Goal: Task Accomplishment & Management: Manage account settings

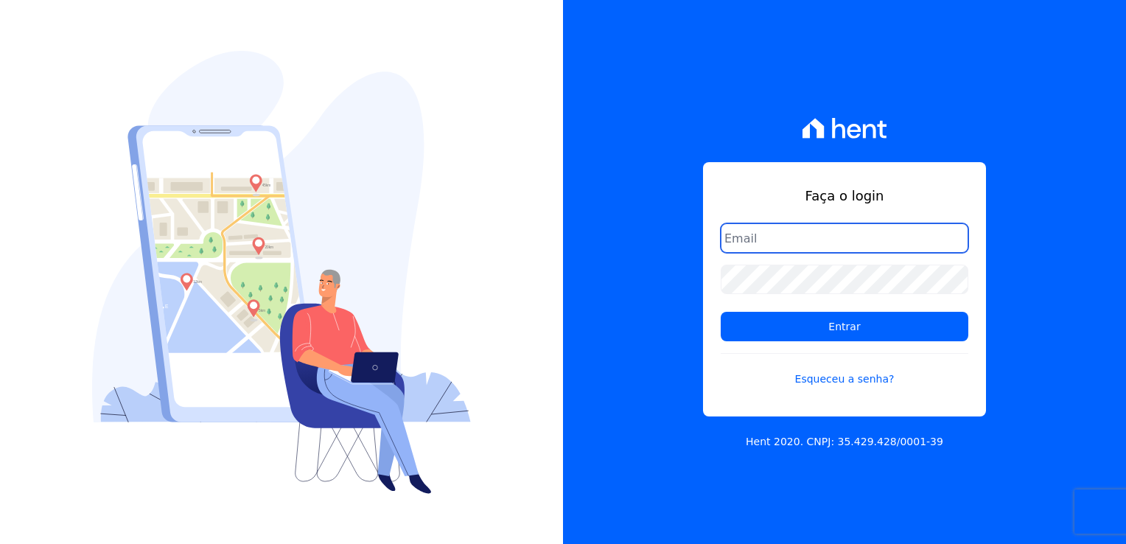
click at [755, 237] on input "email" at bounding box center [845, 237] width 248 height 29
type input "[EMAIL_ADDRESS][DOMAIN_NAME]"
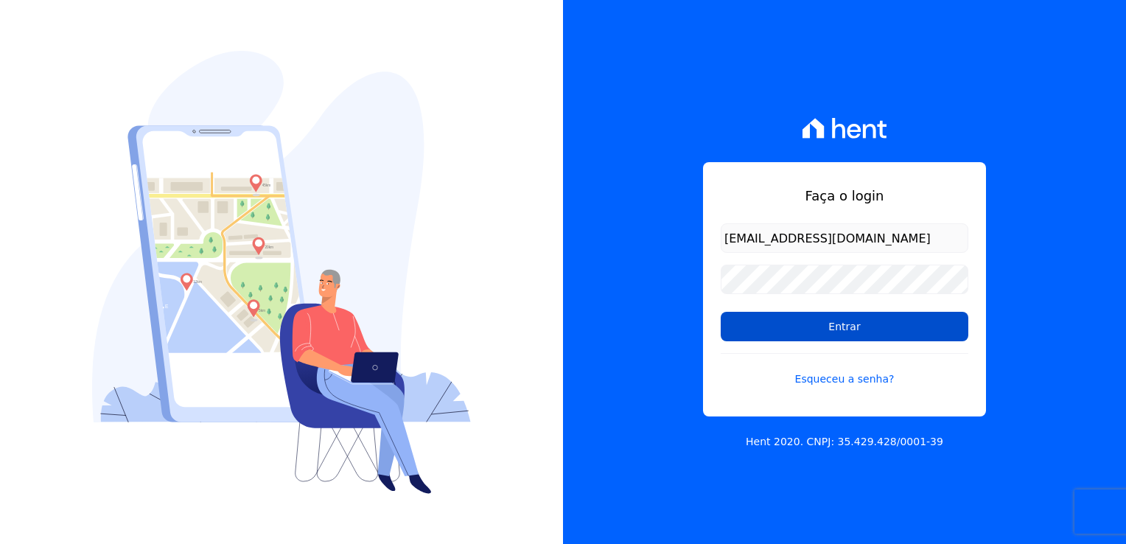
click at [843, 328] on input "Entrar" at bounding box center [845, 326] width 248 height 29
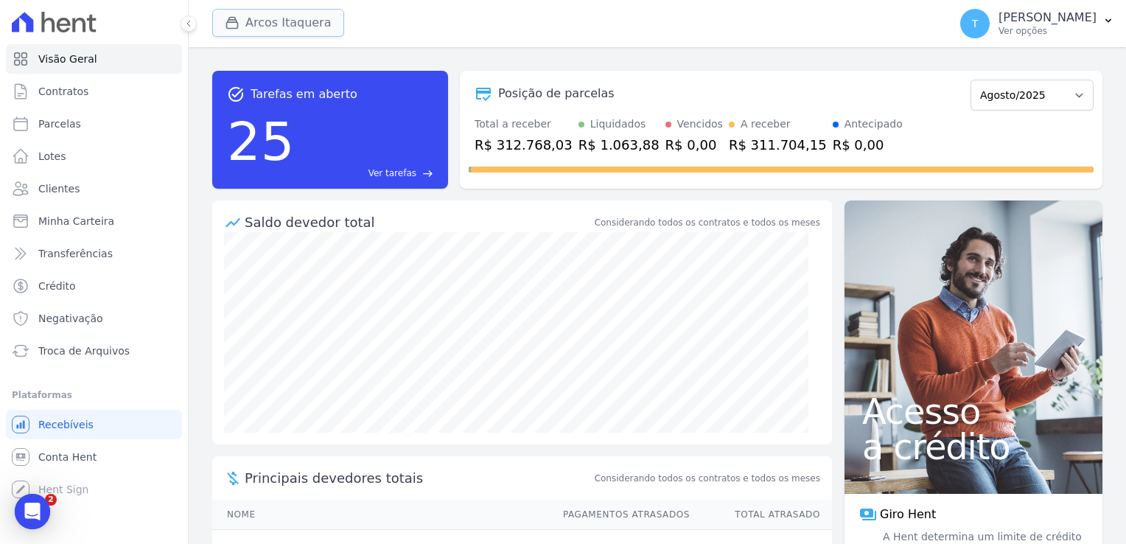
click at [269, 27] on button "Arcos Itaquera" at bounding box center [278, 23] width 132 height 28
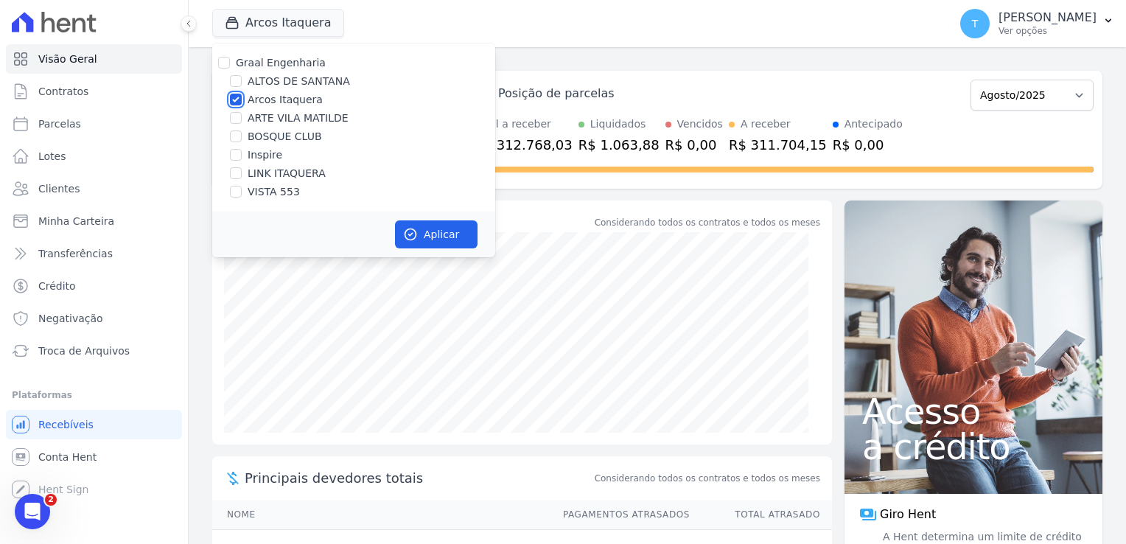
click at [237, 100] on input "Arcos Itaquera" at bounding box center [236, 100] width 12 height 12
checkbox input "false"
click at [228, 57] on input "Graal Engenharia" at bounding box center [224, 63] width 12 height 12
checkbox input "true"
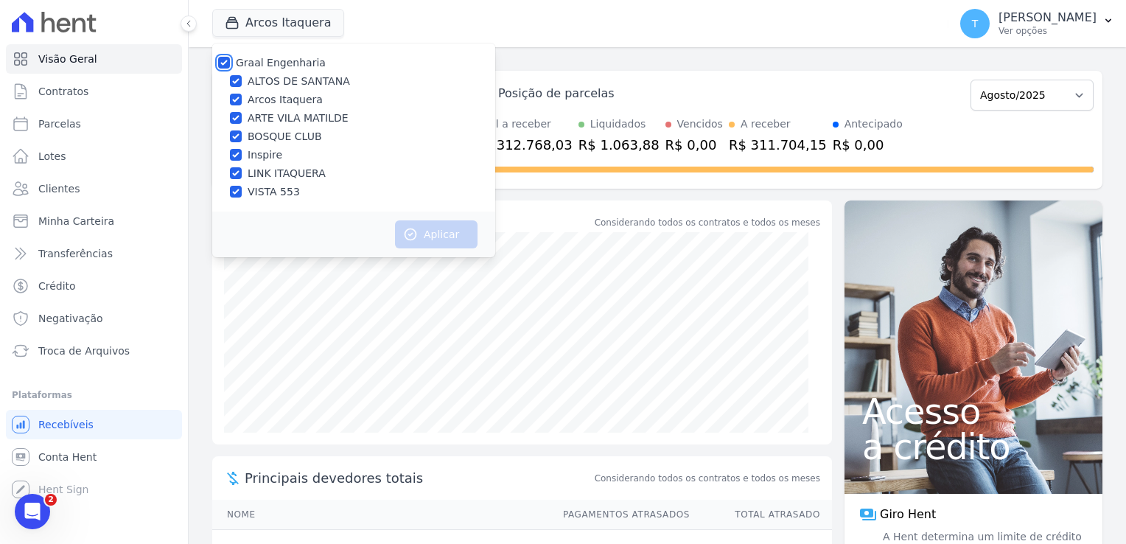
checkbox input "true"
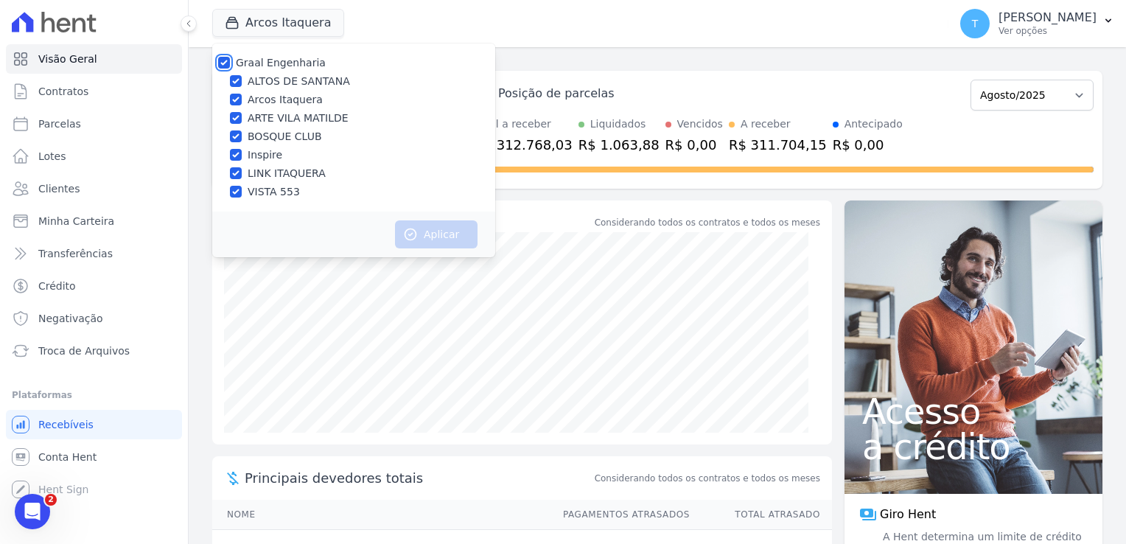
checkbox input "true"
click at [450, 237] on button "Aplicar" at bounding box center [436, 234] width 83 height 28
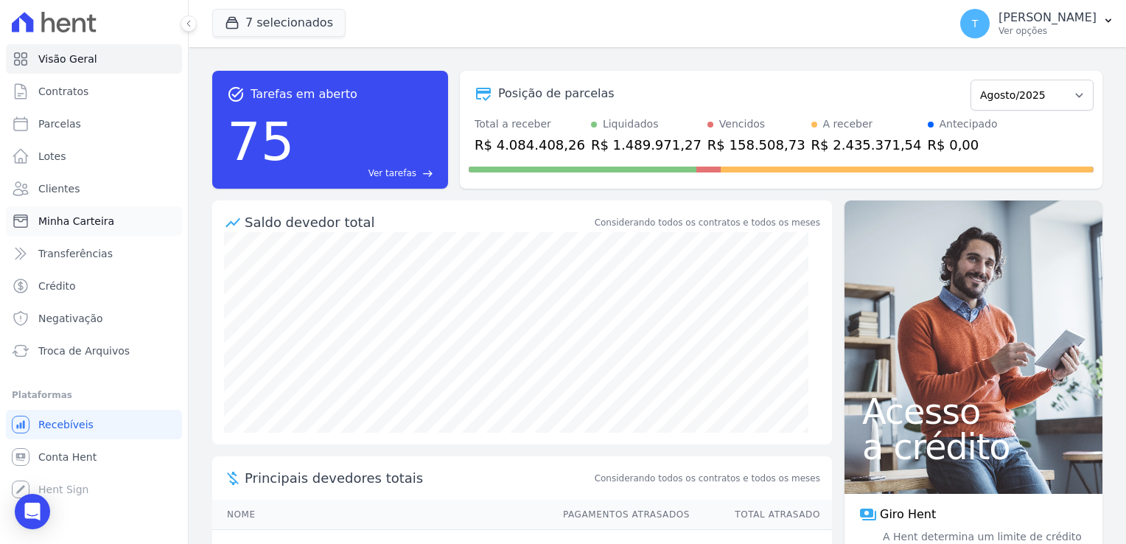
click at [125, 220] on link "Minha Carteira" at bounding box center [94, 220] width 176 height 29
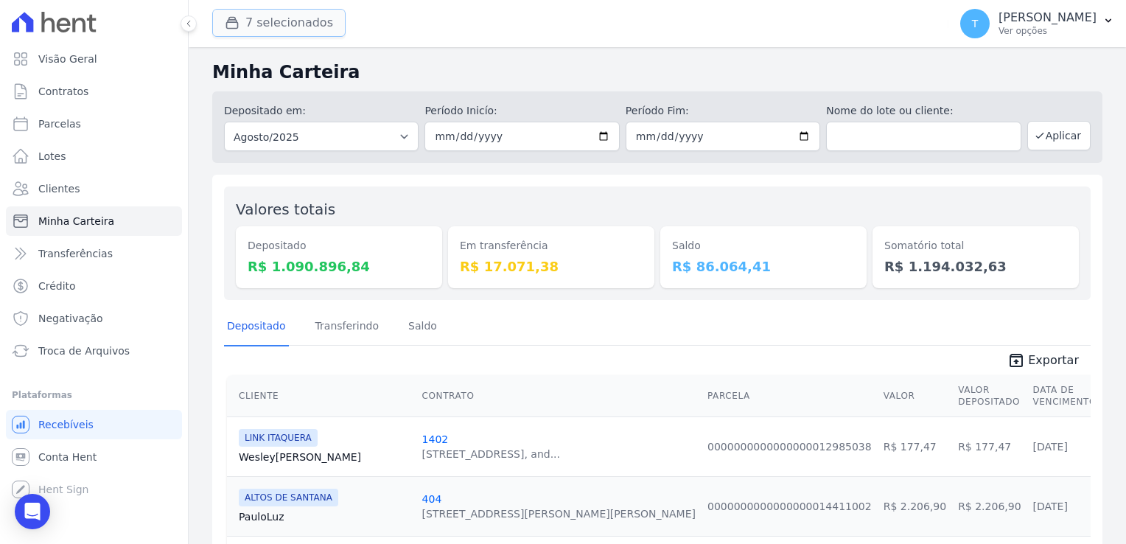
click at [266, 28] on button "7 selecionados" at bounding box center [278, 23] width 133 height 28
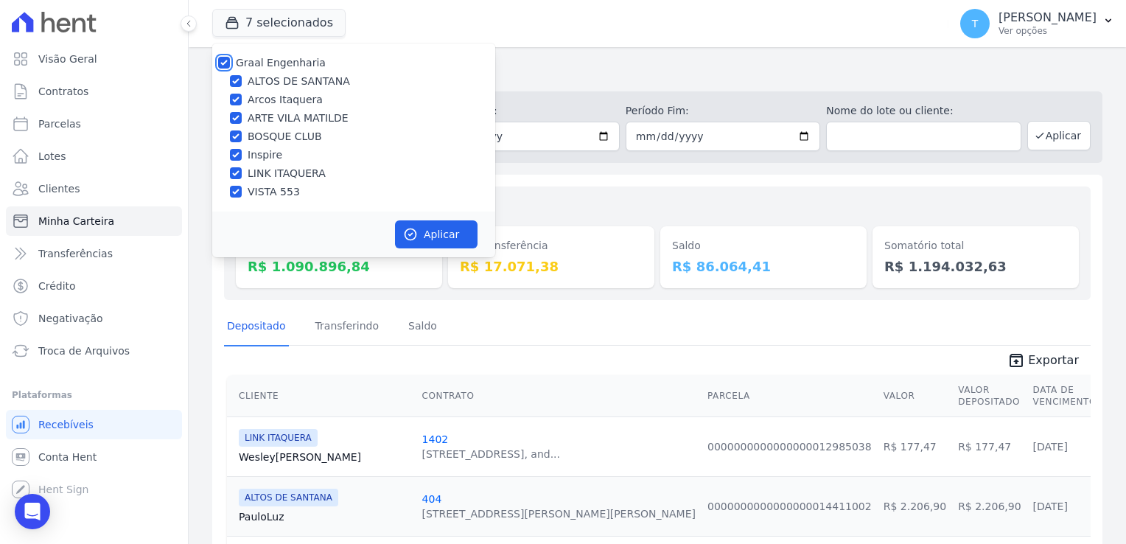
click at [224, 64] on input "Graal Engenharia" at bounding box center [224, 63] width 12 height 12
checkbox input "false"
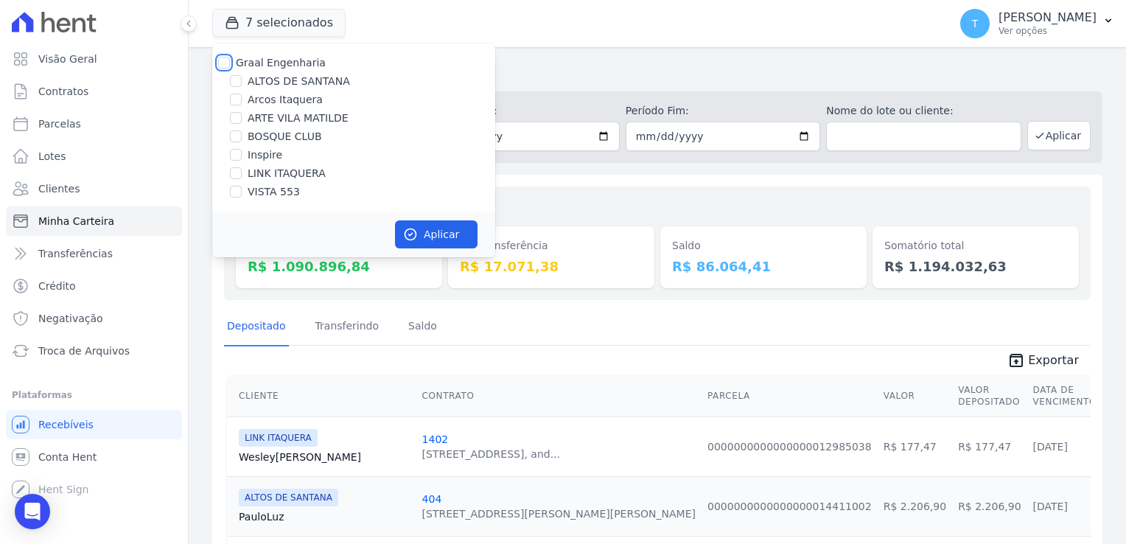
checkbox input "false"
click at [236, 177] on input "LINK ITAQUERA" at bounding box center [236, 173] width 12 height 12
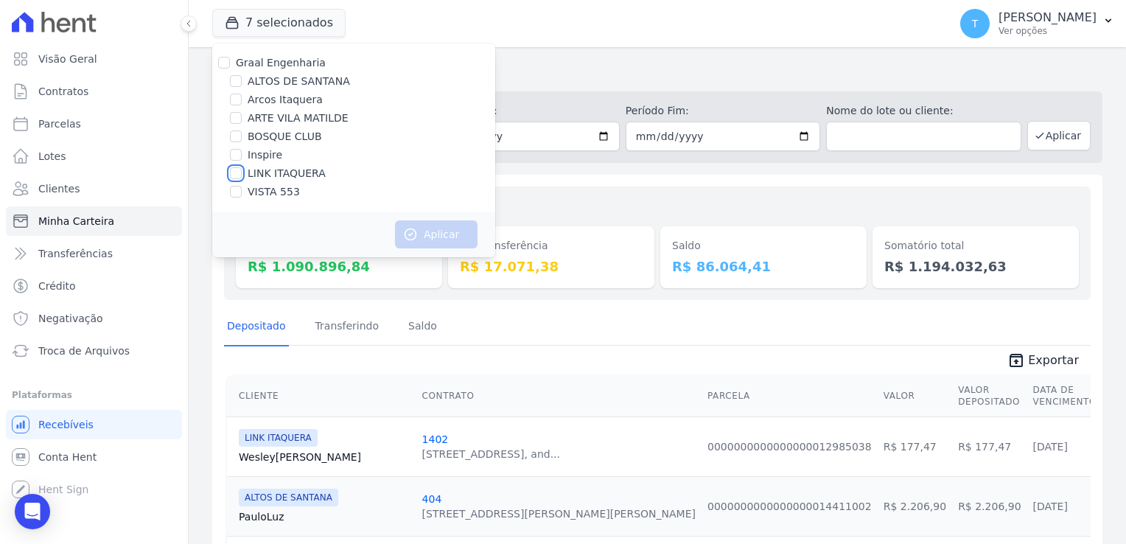
checkbox input "true"
click at [445, 249] on div "Aplicar" at bounding box center [353, 235] width 283 height 46
click at [444, 242] on button "Aplicar" at bounding box center [436, 234] width 83 height 28
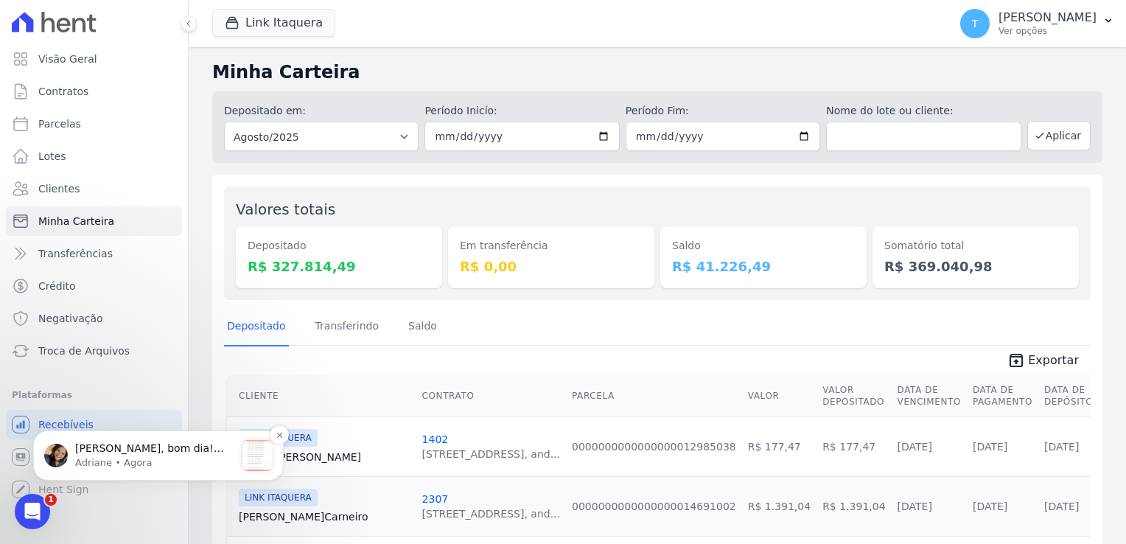
click at [120, 461] on p "Adriane • Agora" at bounding box center [154, 462] width 159 height 13
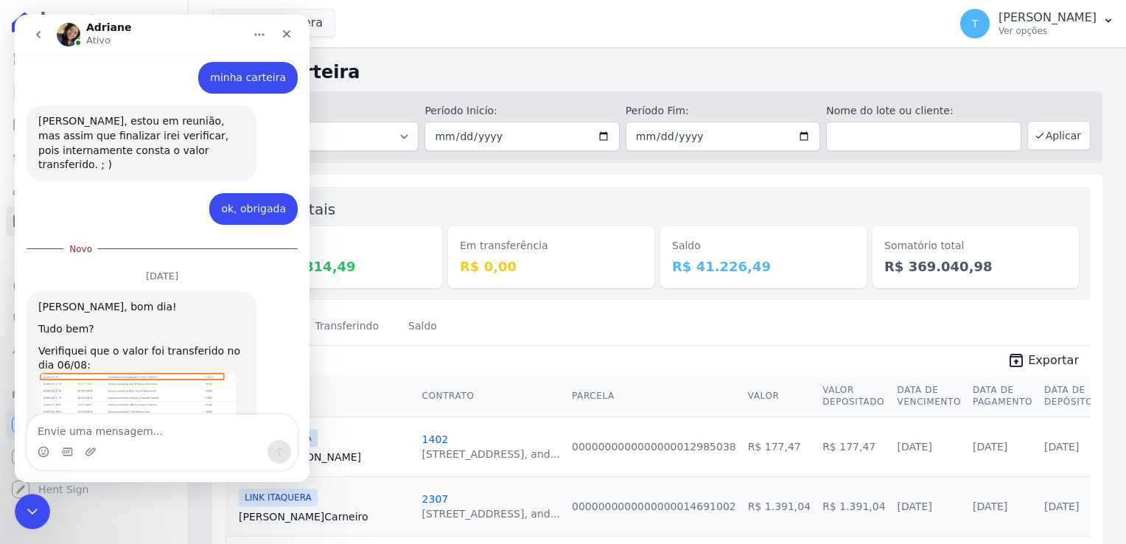
scroll to position [2569, 0]
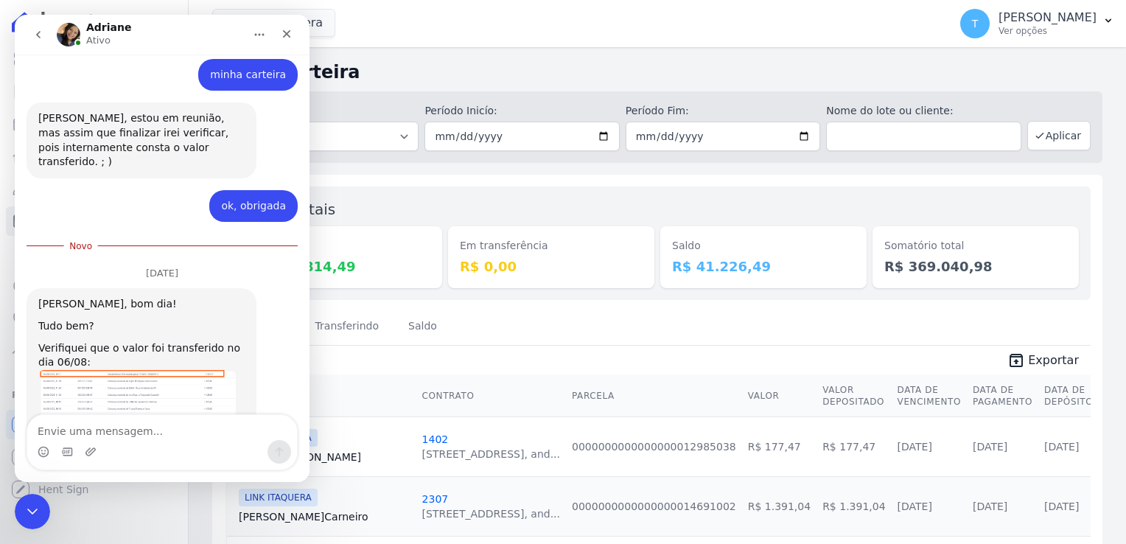
click at [136, 370] on img "Adriane diz…" at bounding box center [137, 418] width 198 height 97
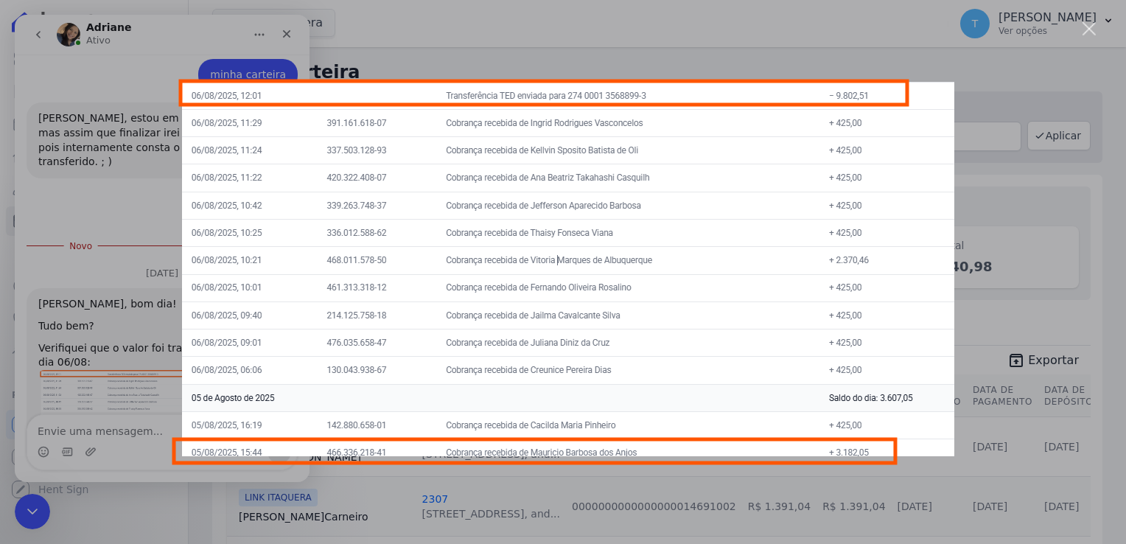
click at [371, 36] on div "Messenger da Intercom" at bounding box center [563, 272] width 1126 height 544
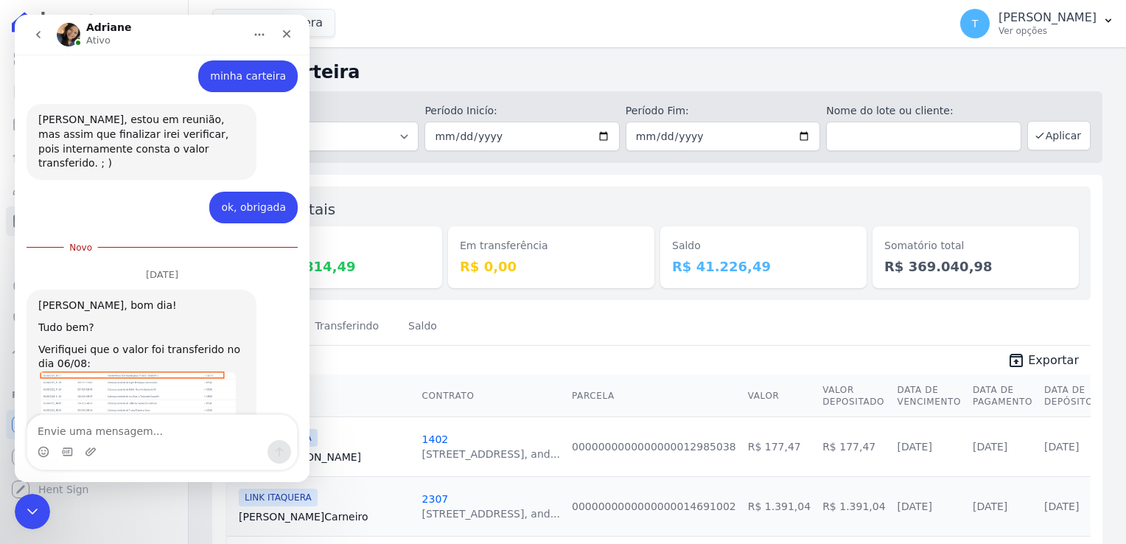
scroll to position [2569, 0]
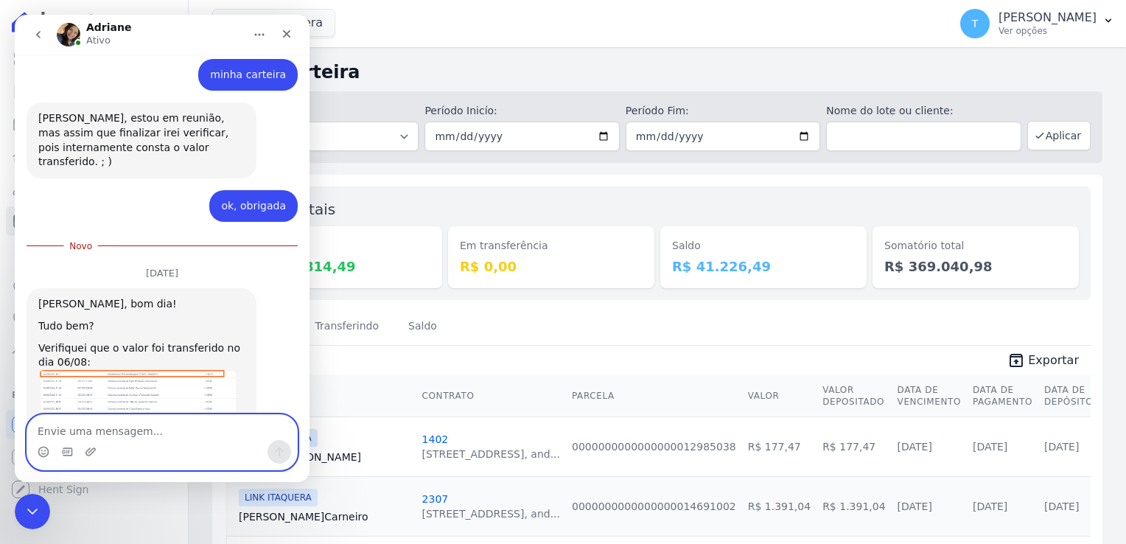
click at [105, 433] on textarea "Envie uma mensagem..." at bounding box center [162, 427] width 270 height 25
type textarea "Bom dia!Bem obrigada e vc?"
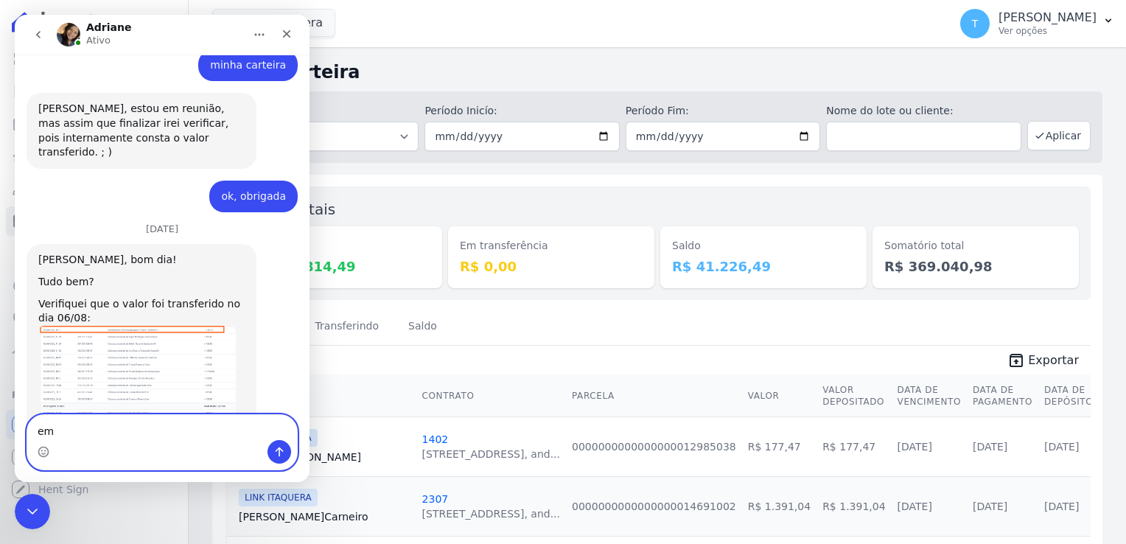
type textarea "e"
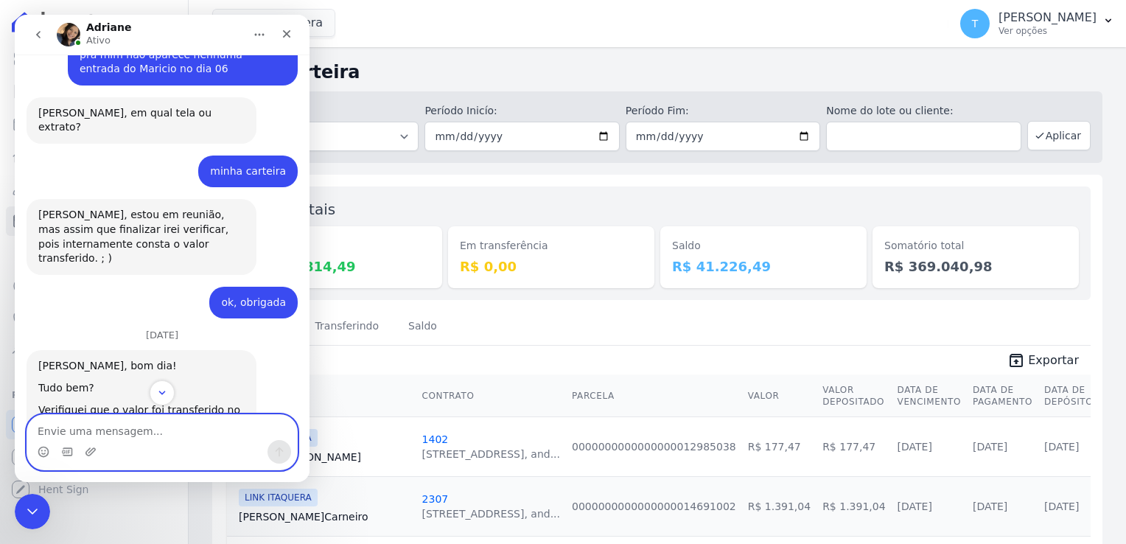
scroll to position [2505, 0]
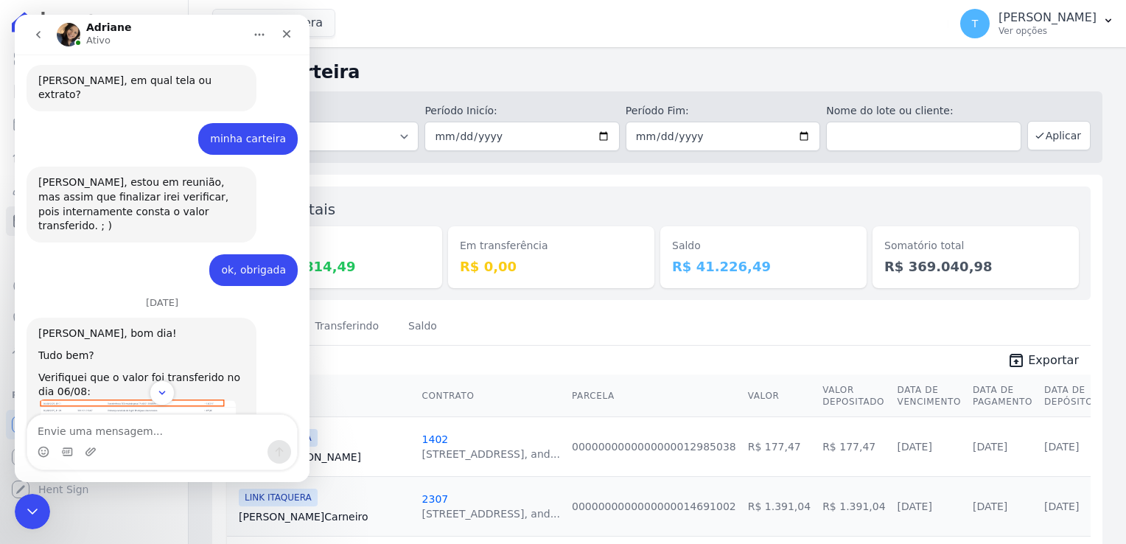
click at [152, 399] on img "Adriane diz…" at bounding box center [137, 447] width 198 height 97
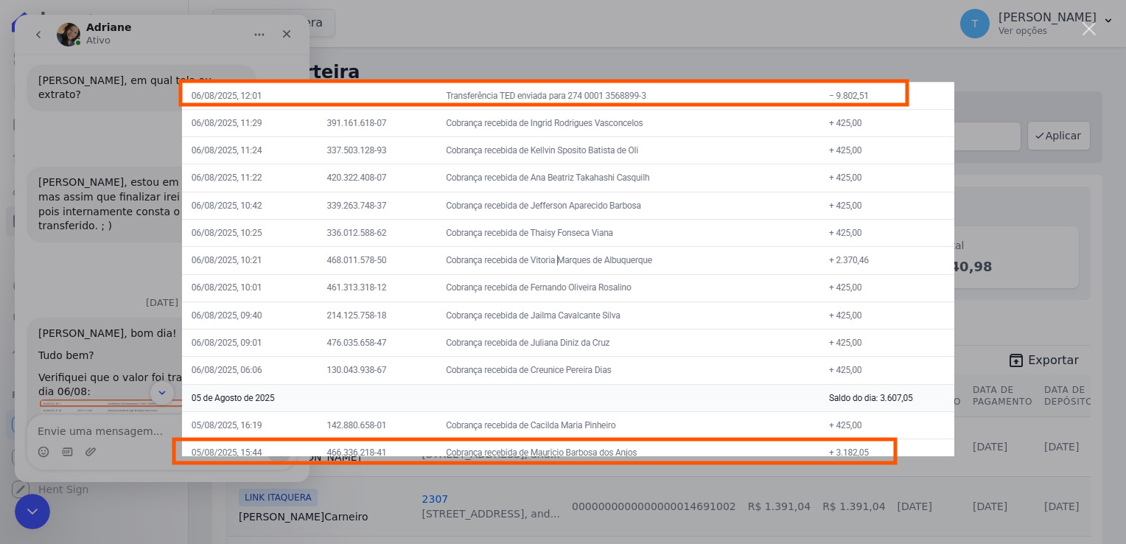
click at [153, 274] on div "Messenger da Intercom" at bounding box center [563, 272] width 1126 height 544
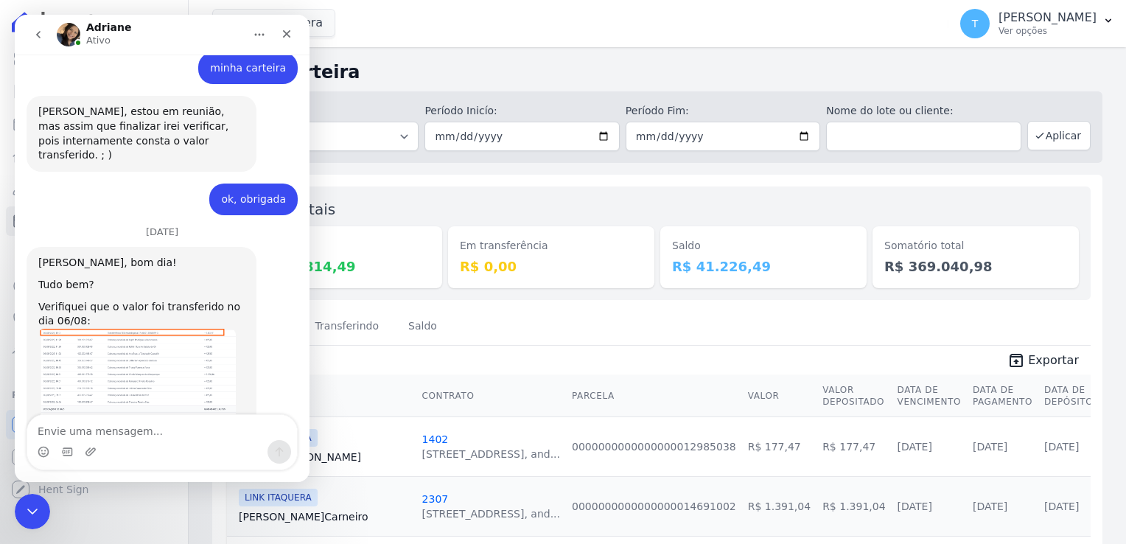
scroll to position [2579, 0]
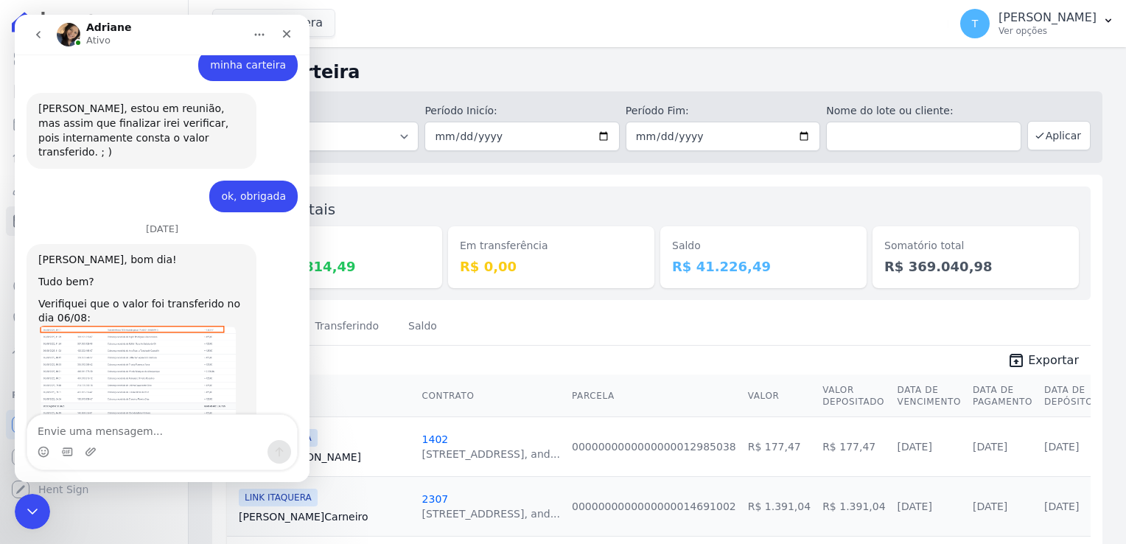
click at [119, 446] on link "https://app.hent.com.br/manager/transfers/78afdde0-d92d-45b7-9540-447e172f9b12" at bounding box center [95, 452] width 115 height 12
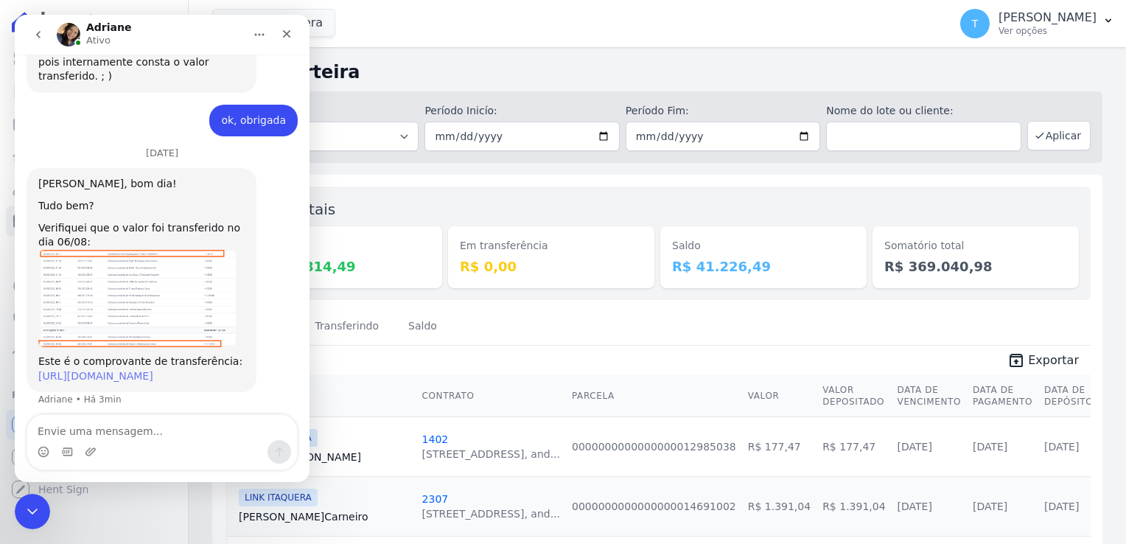
scroll to position [2681, 0]
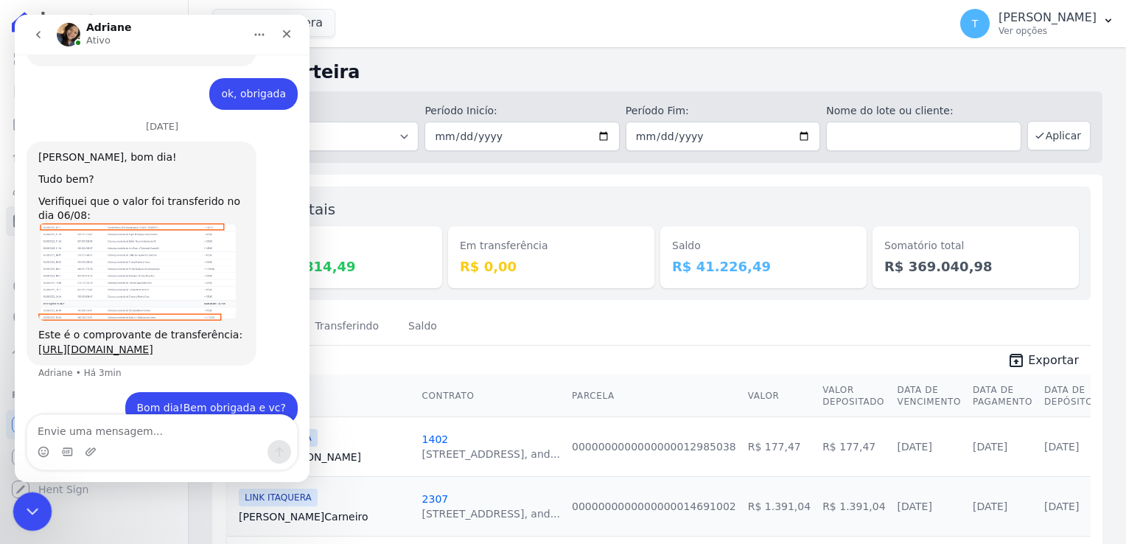
click at [29, 506] on icon "Encerramento do Messenger da Intercom" at bounding box center [30, 509] width 18 height 18
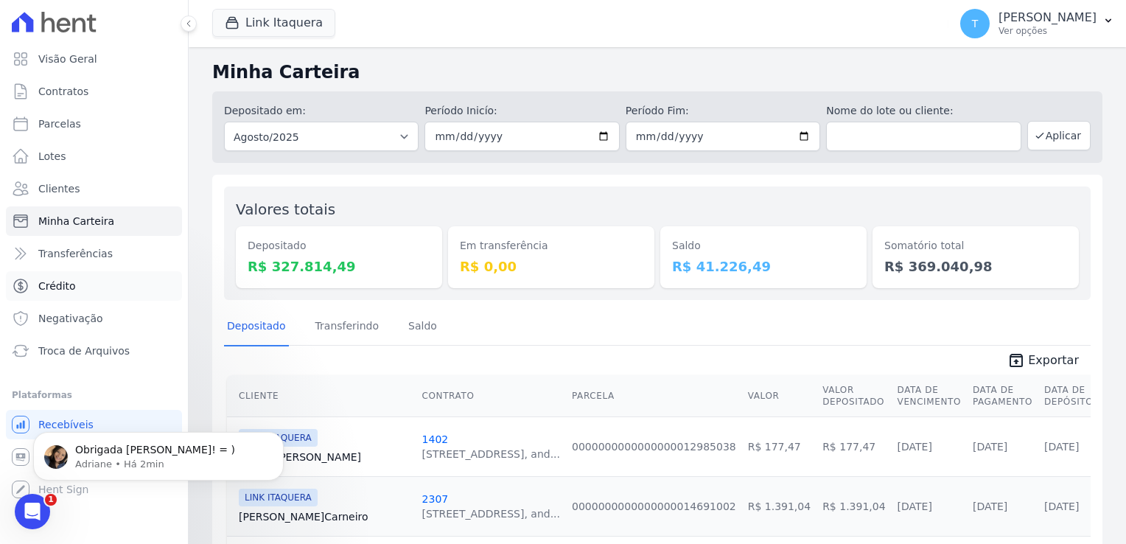
scroll to position [2710, 0]
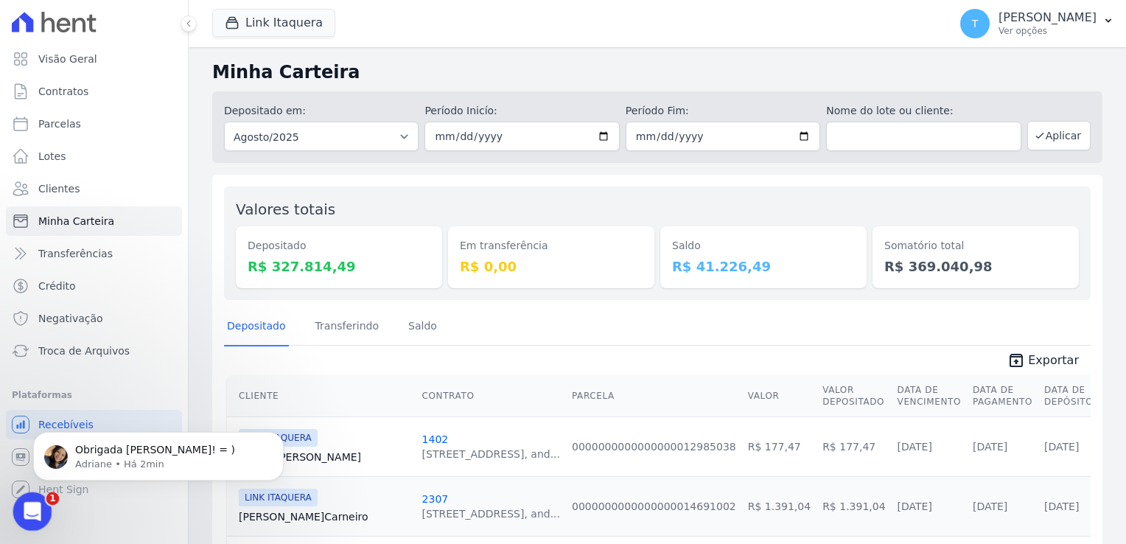
click at [29, 508] on icon "Abertura do Messenger da Intercom" at bounding box center [30, 509] width 24 height 24
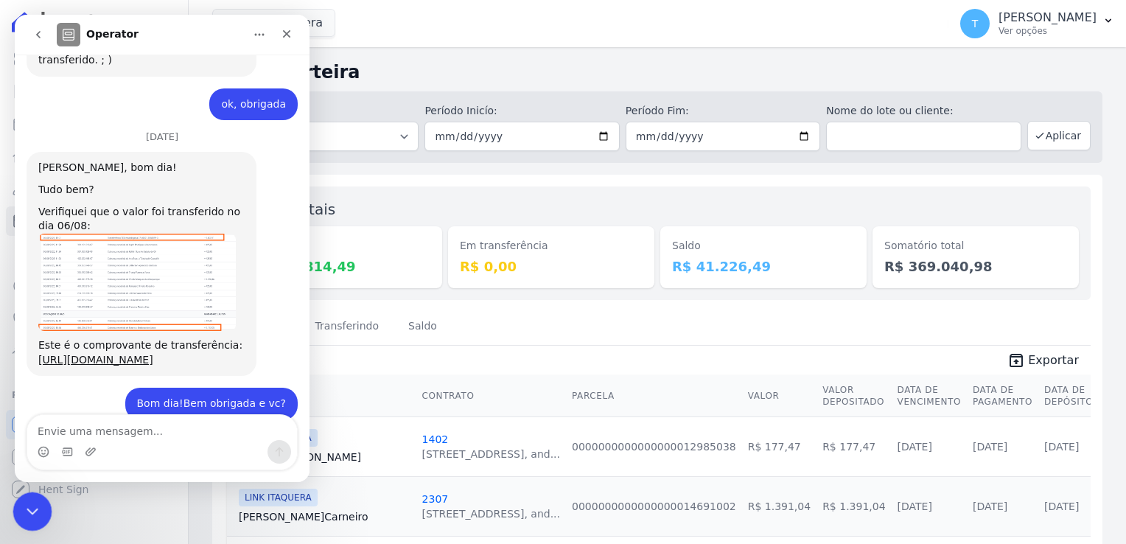
scroll to position [2735, 0]
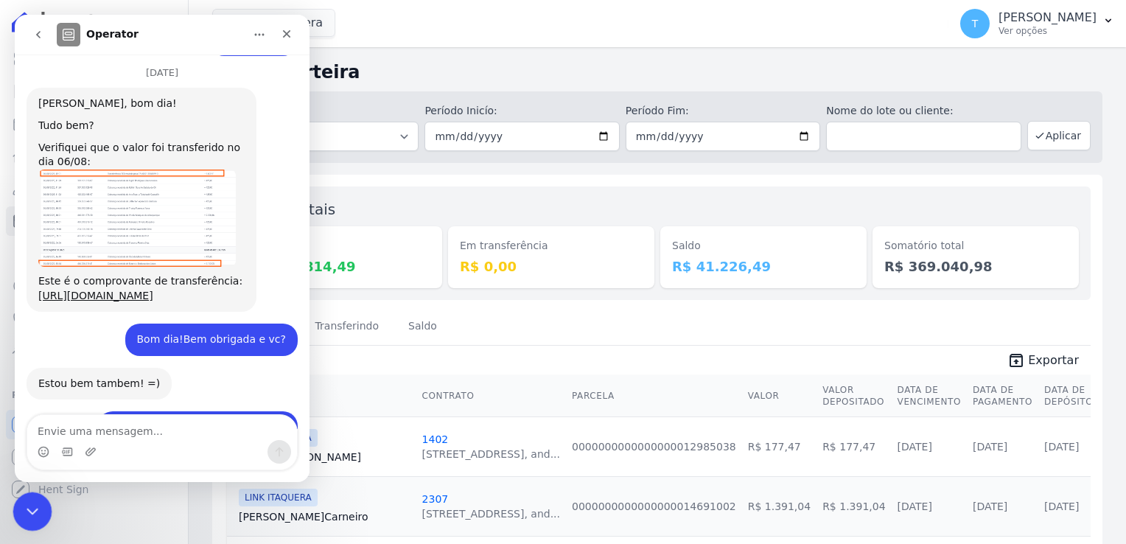
click at [28, 505] on icon "Encerramento do Messenger da Intercom" at bounding box center [30, 509] width 18 height 18
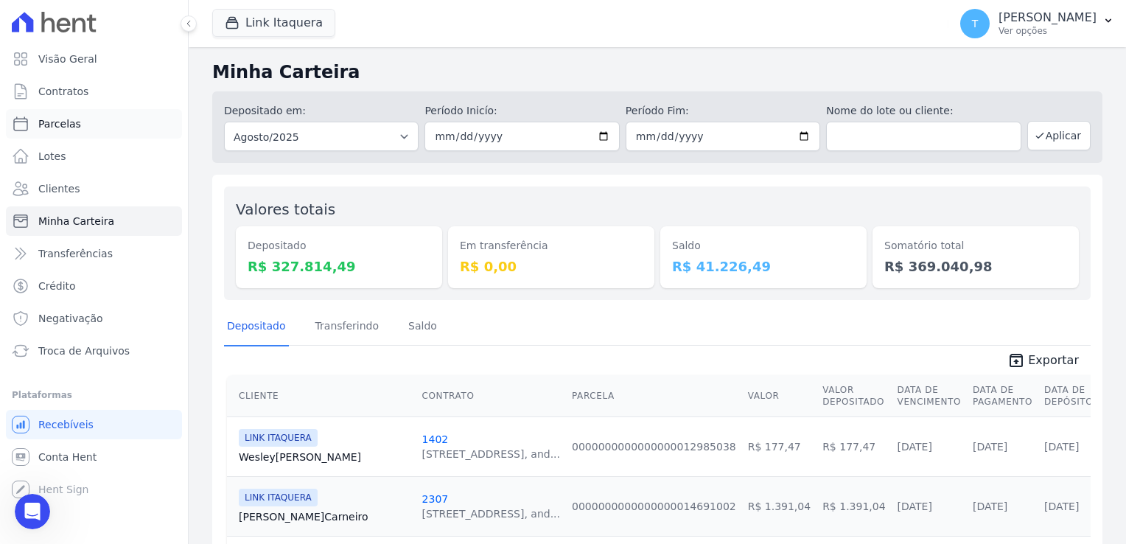
click at [66, 132] on link "Parcelas" at bounding box center [94, 123] width 176 height 29
select select
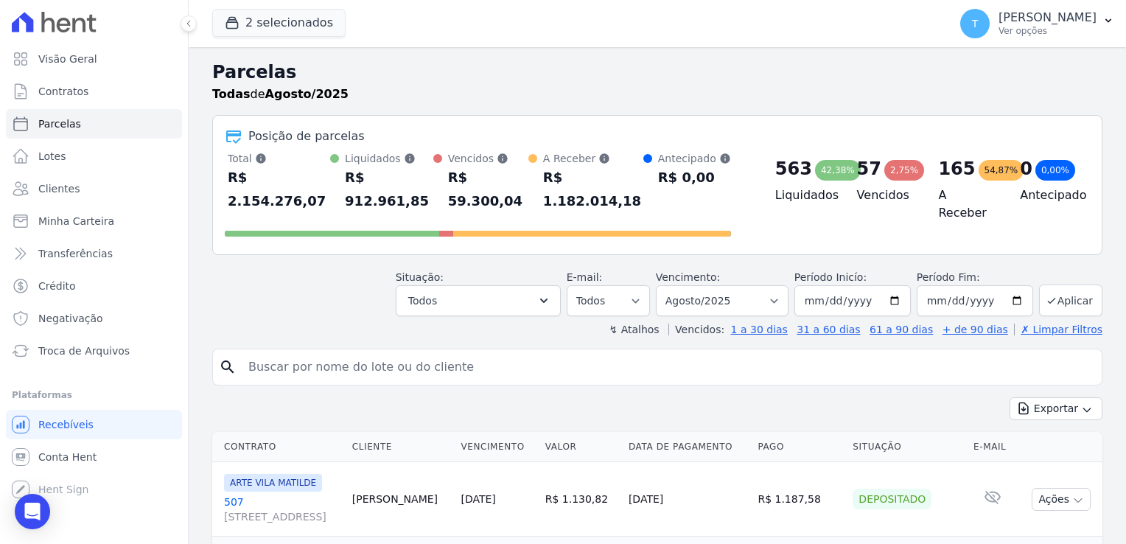
click at [378, 352] on input "search" at bounding box center [668, 366] width 856 height 29
paste input "Ketlen Silva De Brito"
type input "Ketlen Silva De Brito"
click at [268, 21] on button "2 selecionados" at bounding box center [278, 23] width 133 height 28
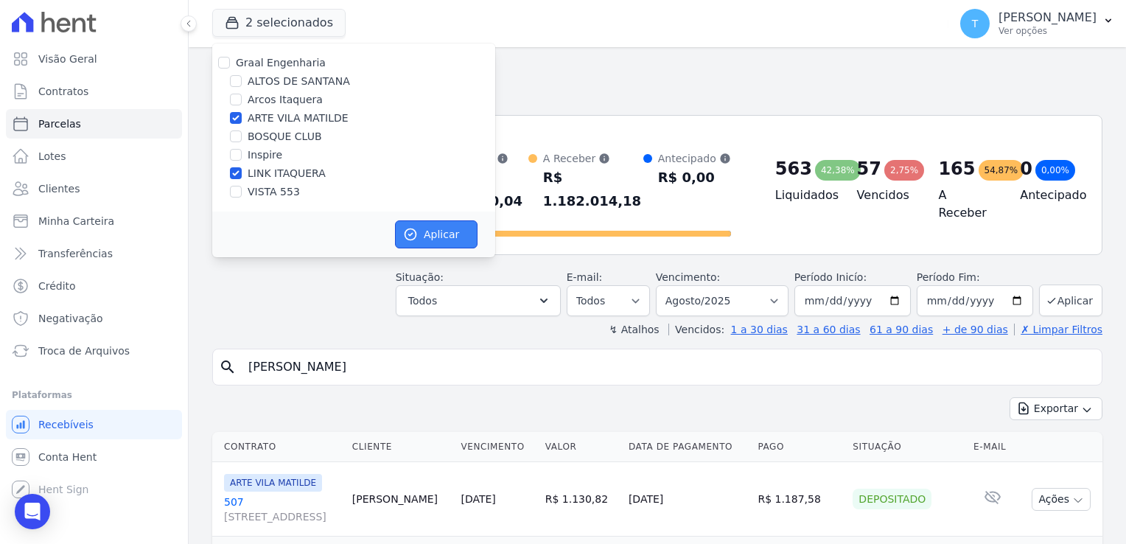
click at [427, 235] on button "Aplicar" at bounding box center [436, 234] width 83 height 28
select select
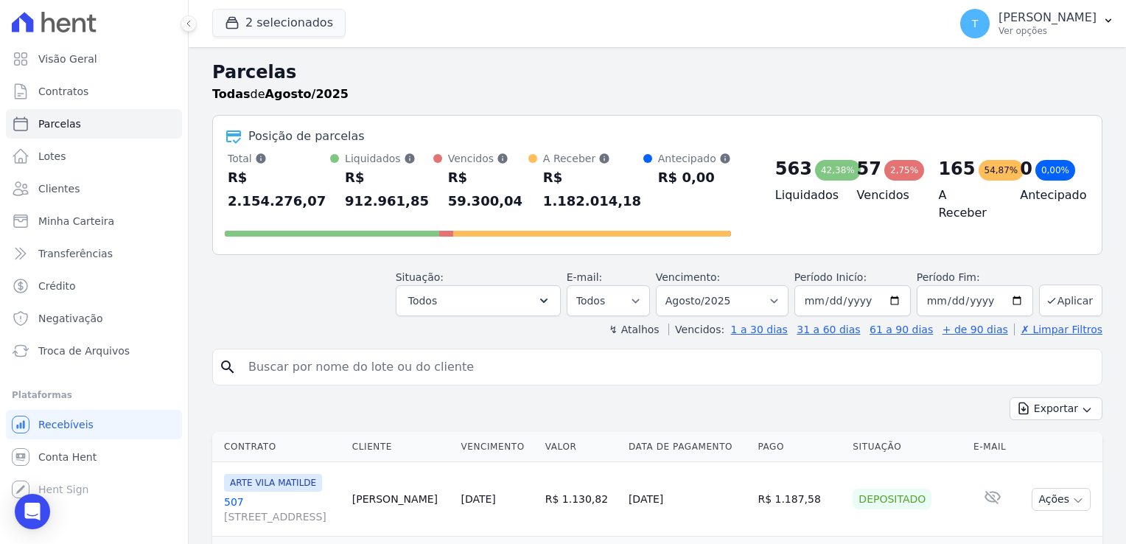
click at [869, 358] on div "search" at bounding box center [657, 367] width 890 height 37
click at [852, 352] on input "search" at bounding box center [668, 366] width 856 height 29
paste input "Ketlen Silva De Brito"
type input "Ketlen Silva De Brito"
select select
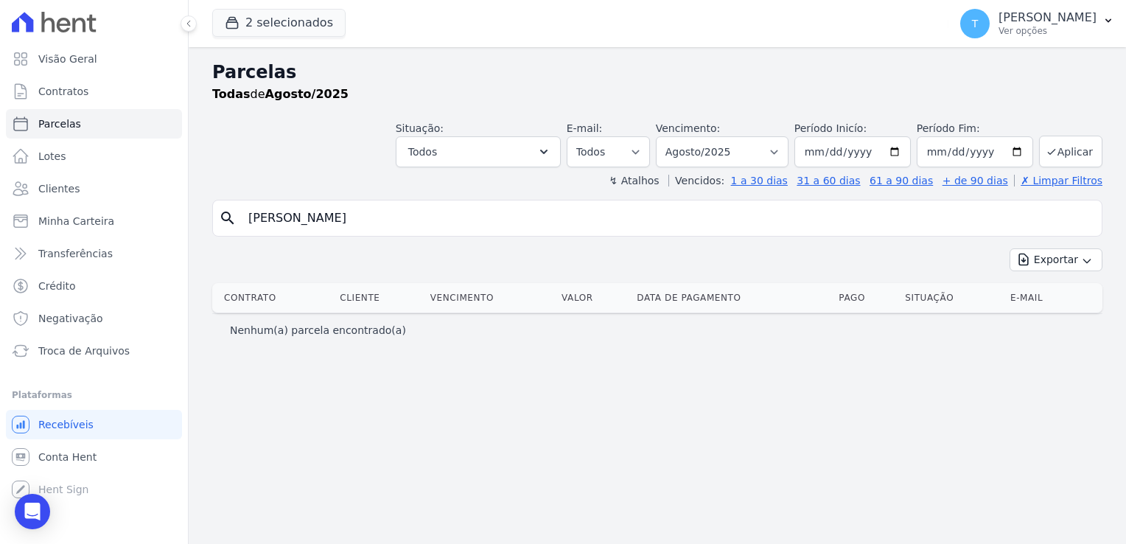
drag, startPoint x: 370, startPoint y: 220, endPoint x: 198, endPoint y: 245, distance: 173.5
click at [198, 245] on div "Parcelas Todas de Agosto/2025 Situação: Agendado Em Aberto Pago Processando Can…" at bounding box center [657, 295] width 937 height 497
paste input "Sidney Rony Ferreira Rosa"
type input "Sidney Rony Ferreira Rosa"
click at [1079, 157] on button "Aplicar" at bounding box center [1070, 152] width 63 height 32
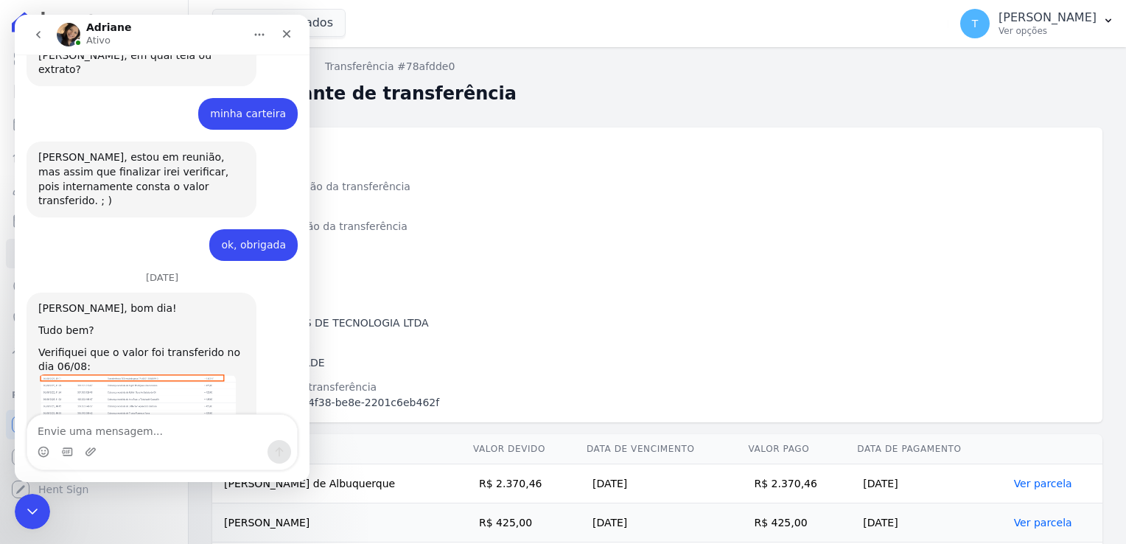
scroll to position [2579, 0]
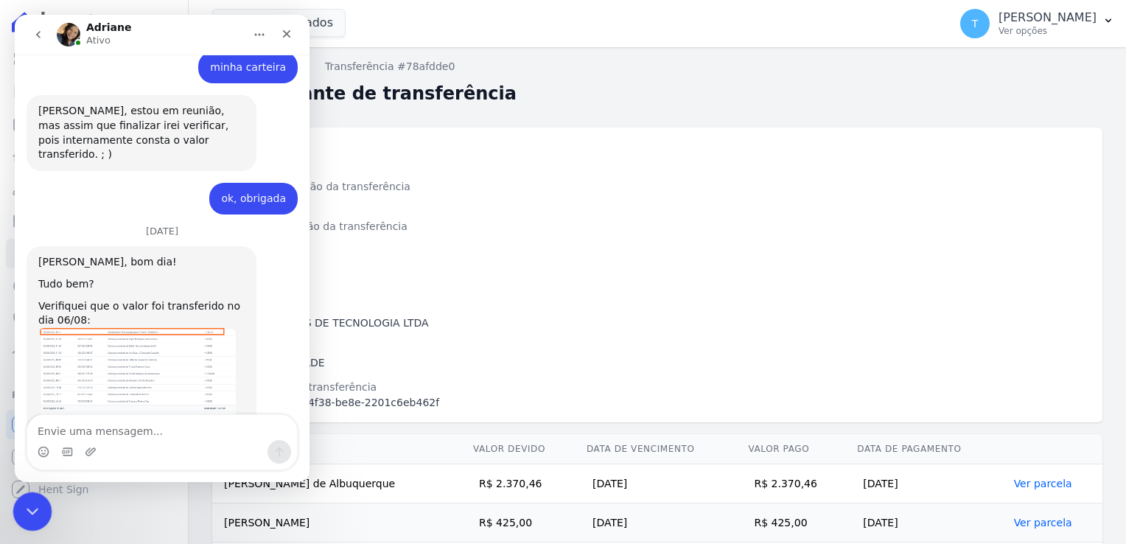
click at [26, 505] on icon "Encerramento do Messenger da Intercom" at bounding box center [30, 509] width 18 height 18
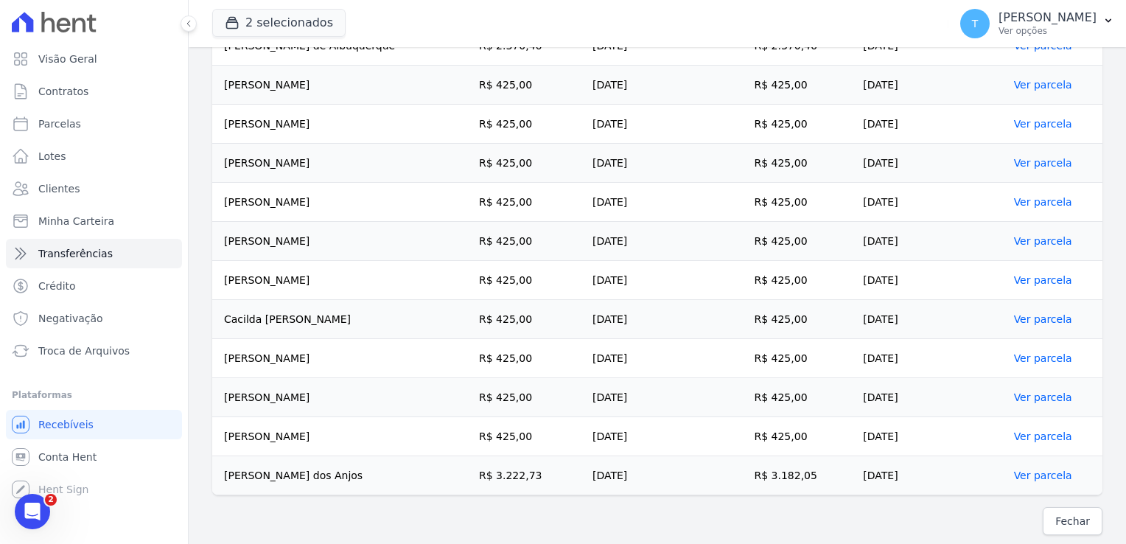
scroll to position [0, 0]
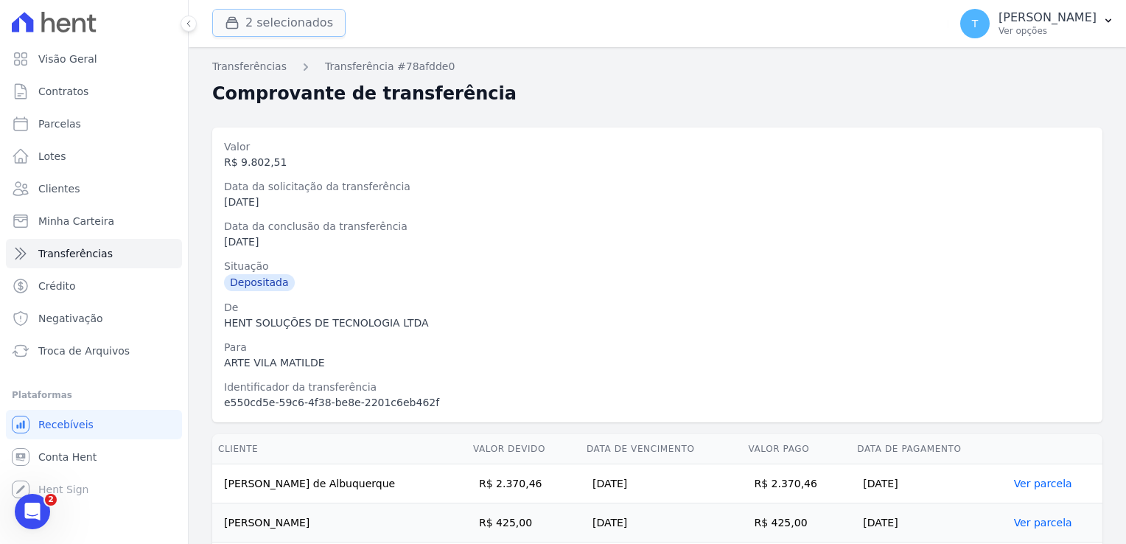
click at [265, 26] on button "2 selecionados" at bounding box center [278, 23] width 133 height 28
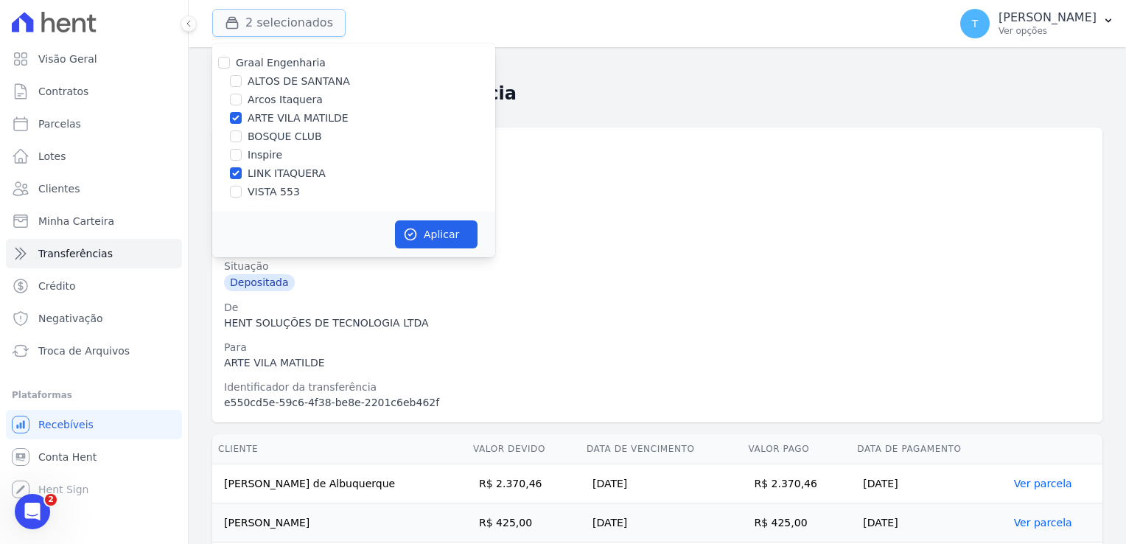
click at [265, 26] on button "2 selecionados" at bounding box center [278, 23] width 133 height 28
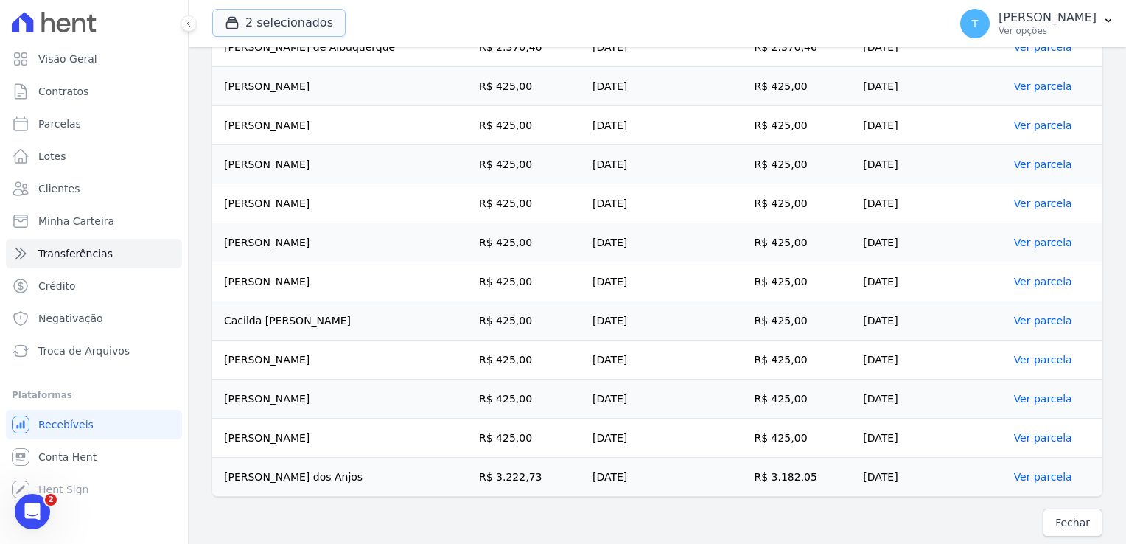
scroll to position [438, 0]
click at [31, 511] on icon "Abertura do Messenger da Intercom" at bounding box center [30, 509] width 24 height 24
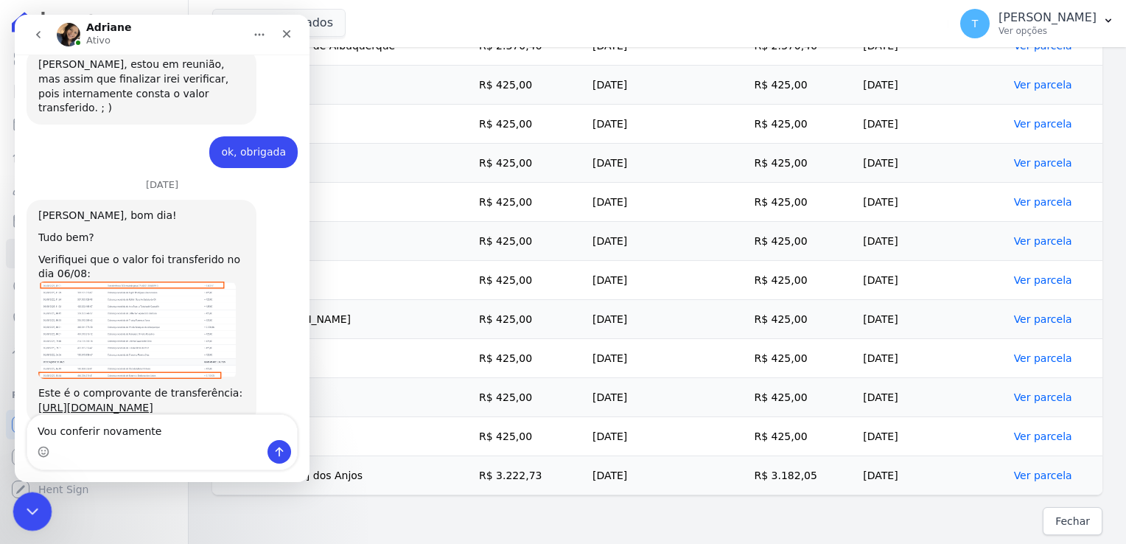
scroll to position [2623, 0]
type textarea "Vou conferir novamente, obrigada"
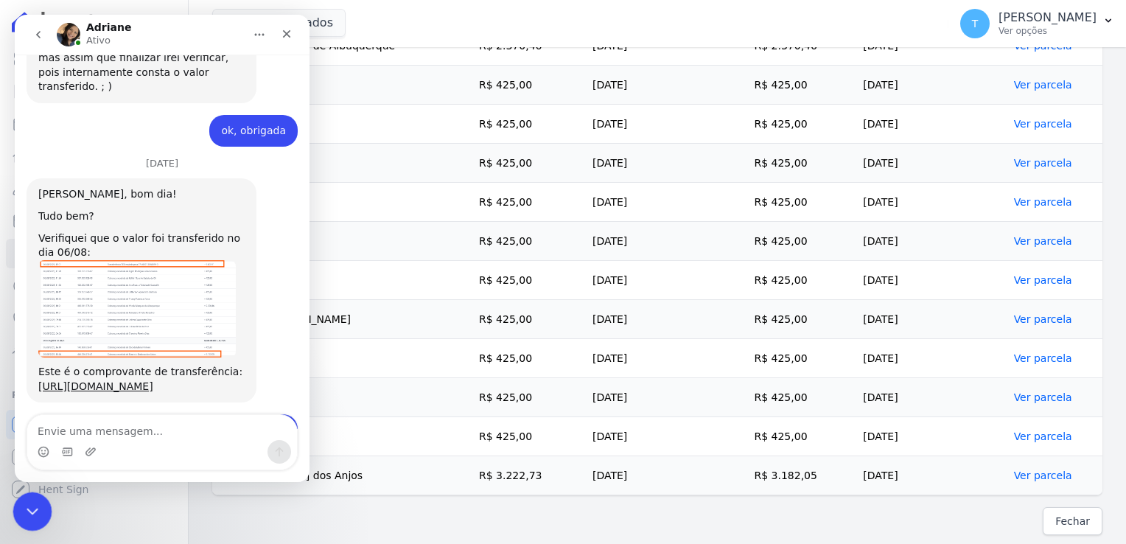
scroll to position [2667, 0]
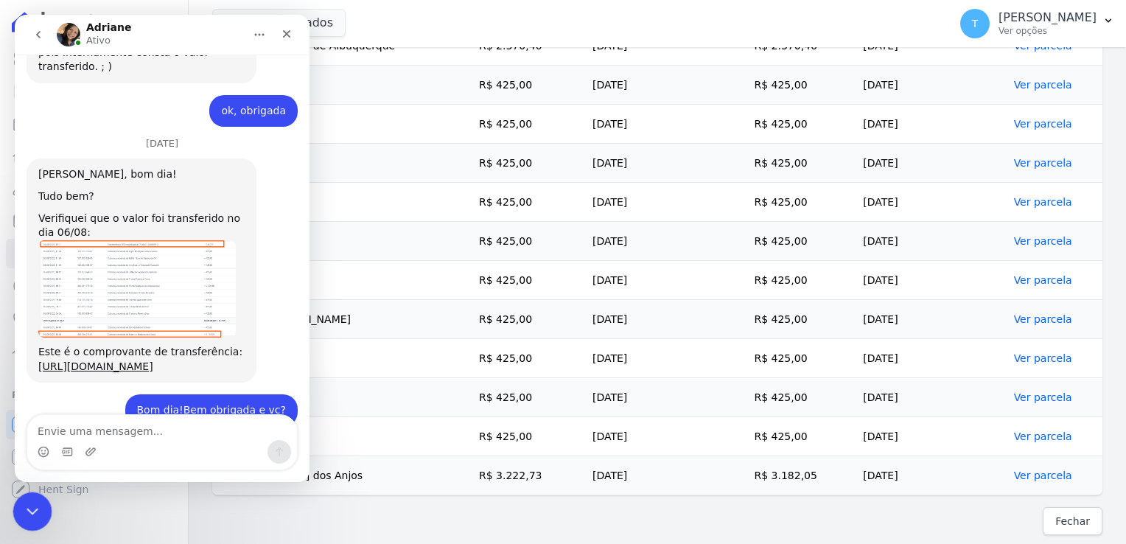
click at [35, 506] on icon "Encerramento do Messenger da Intercom" at bounding box center [30, 509] width 18 height 18
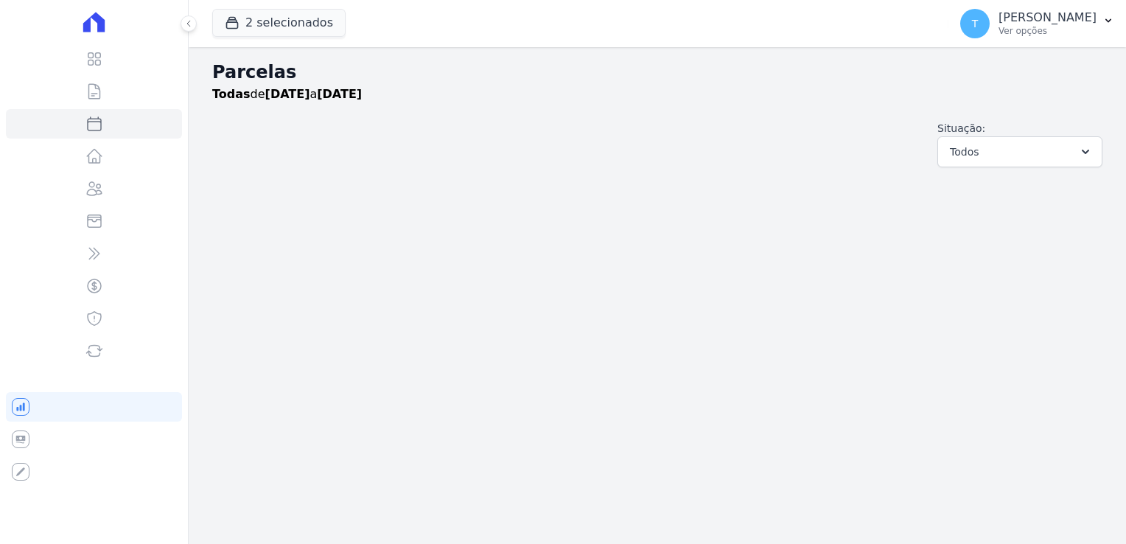
select select
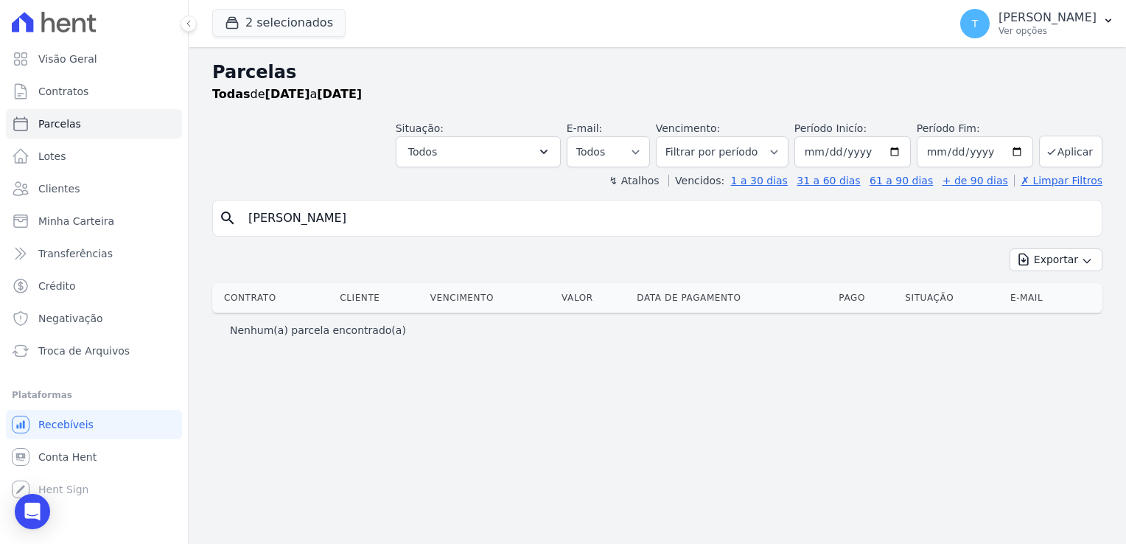
click at [631, 234] on div "search Ketlen Silva De Brito" at bounding box center [657, 218] width 890 height 37
click at [596, 219] on input "Ketlen Silva De Brito" at bounding box center [668, 217] width 856 height 29
select select
click at [246, 19] on button "2 selecionados" at bounding box center [278, 23] width 133 height 28
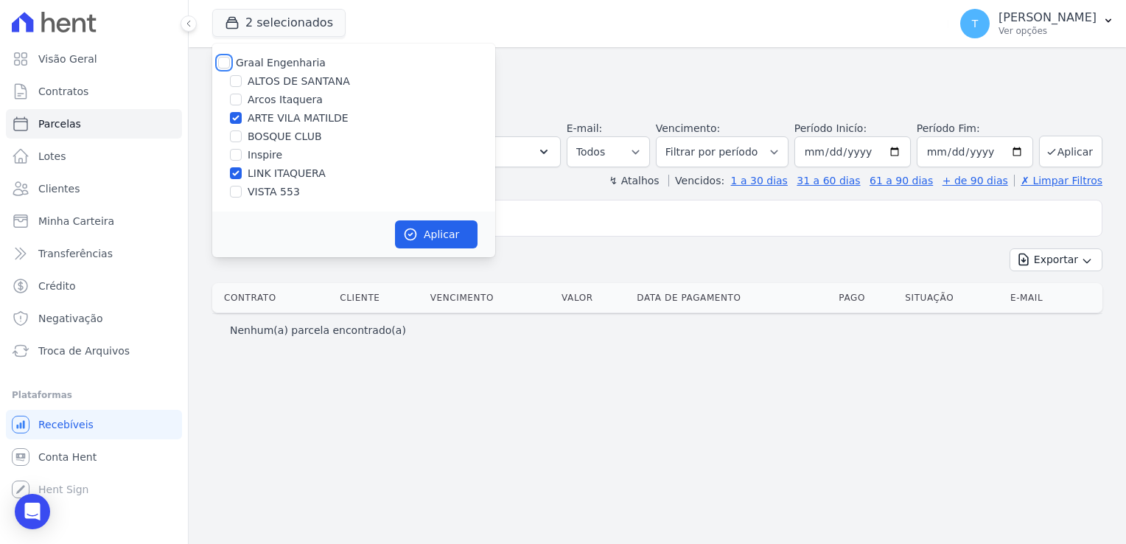
click at [225, 66] on input "Graal Engenharia" at bounding box center [224, 63] width 12 height 12
checkbox input "true"
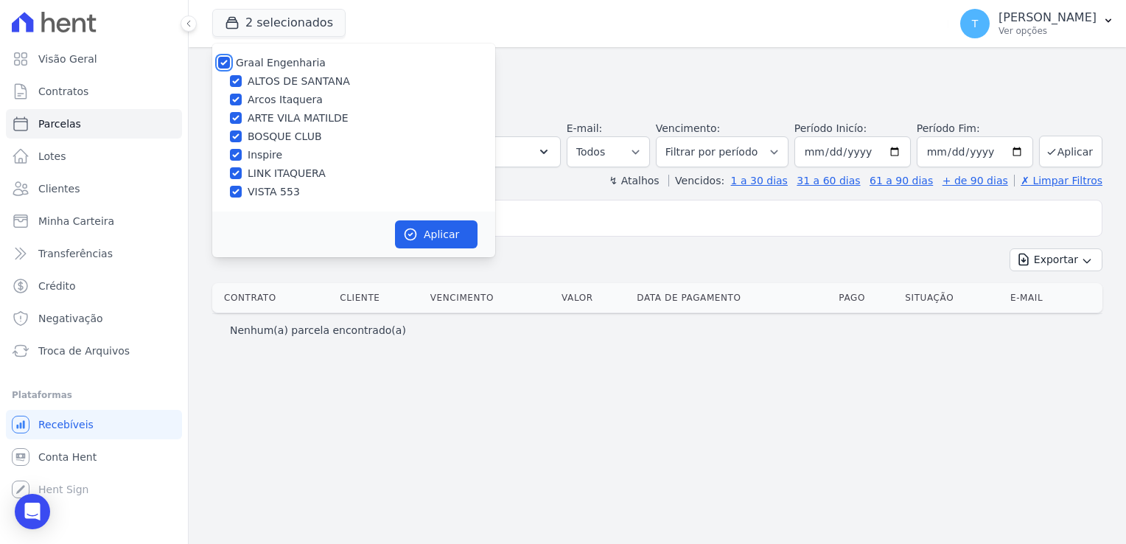
checkbox input "true"
click at [450, 237] on button "Aplicar" at bounding box center [436, 234] width 83 height 28
select select
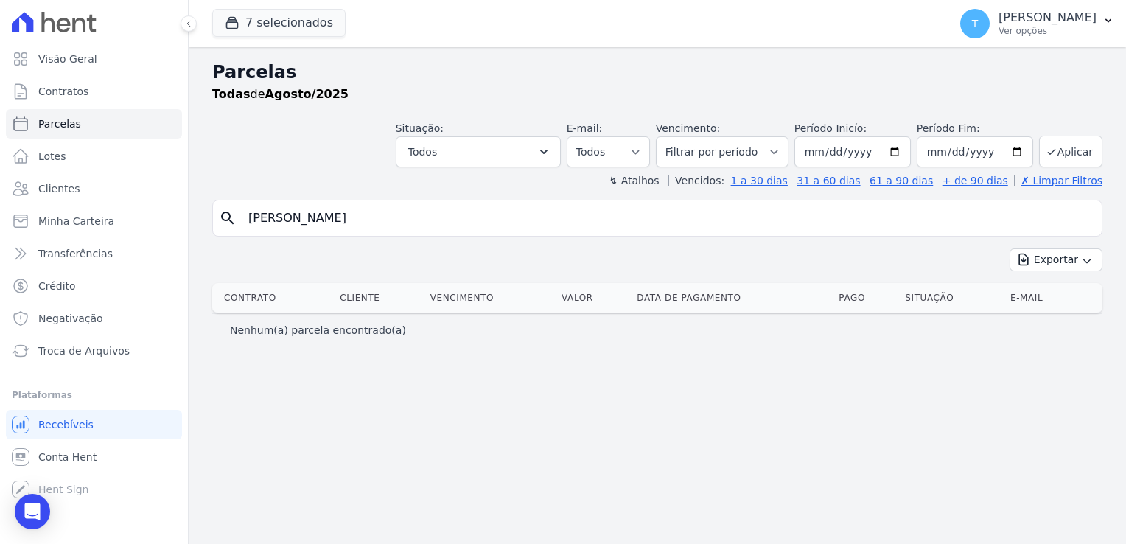
click at [479, 231] on input "Ketlen Silva De Brito" at bounding box center [668, 217] width 856 height 29
drag, startPoint x: 374, startPoint y: 216, endPoint x: 227, endPoint y: 230, distance: 148.1
click at [227, 230] on div "search Ketlen Silva De Brito" at bounding box center [657, 218] width 890 height 37
paste input "Sidney Rony Ferreira Rosa"
type input "Sidney Rony Ferreira Rosa"
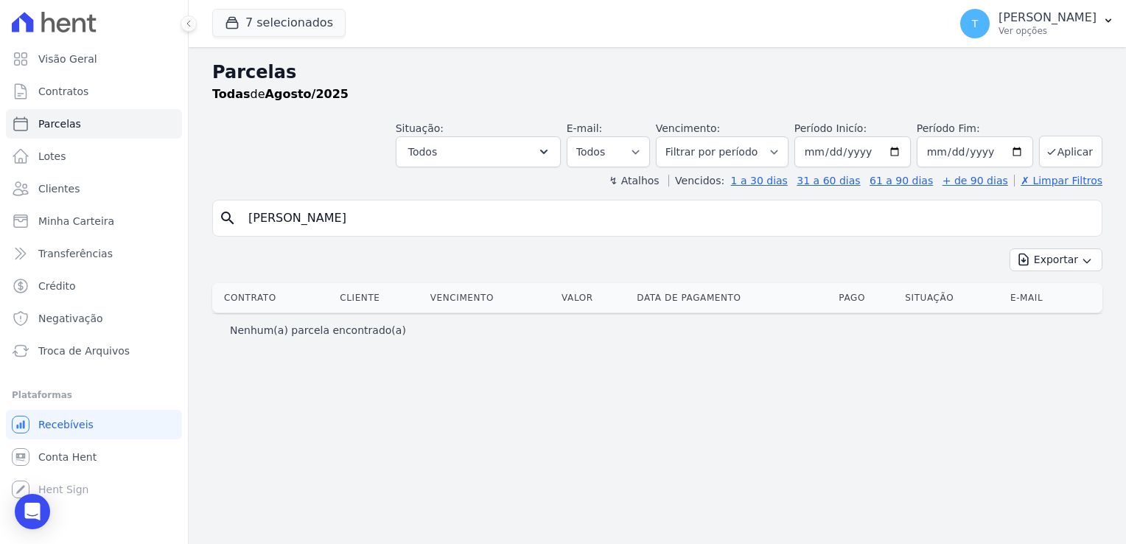
select select
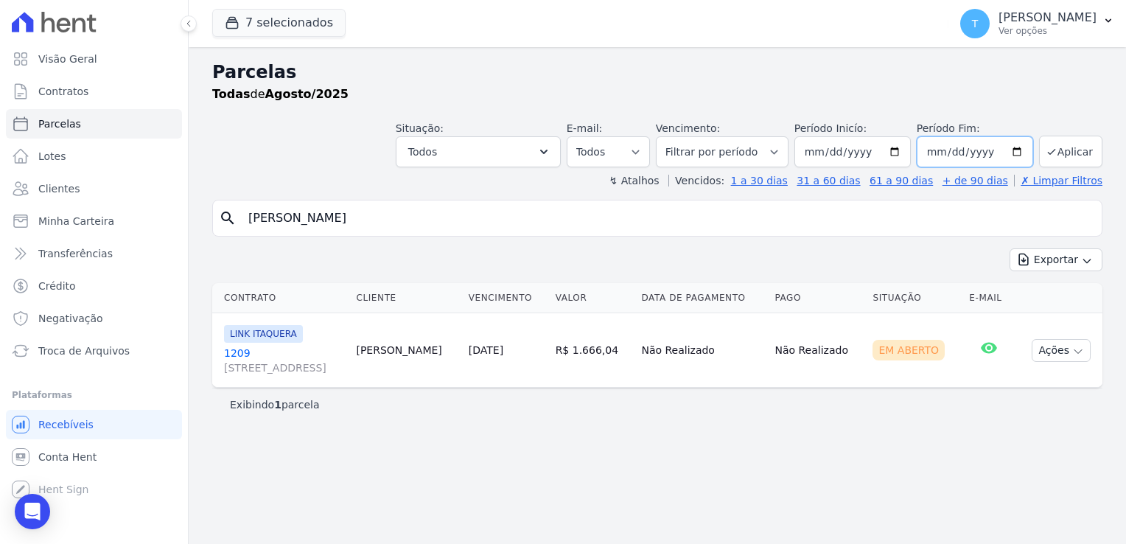
click at [1006, 152] on input "2025-08-31" at bounding box center [975, 151] width 116 height 31
click at [1013, 155] on input "2025-08-31" at bounding box center [975, 151] width 116 height 31
type input "2025-09-30"
click at [1060, 158] on button "Aplicar" at bounding box center [1070, 152] width 63 height 32
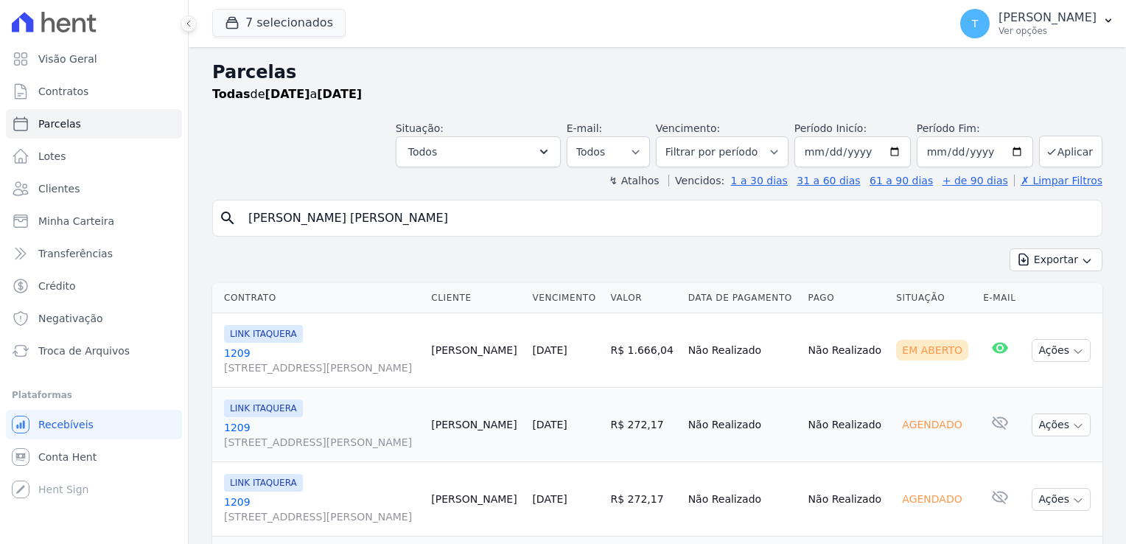
select select
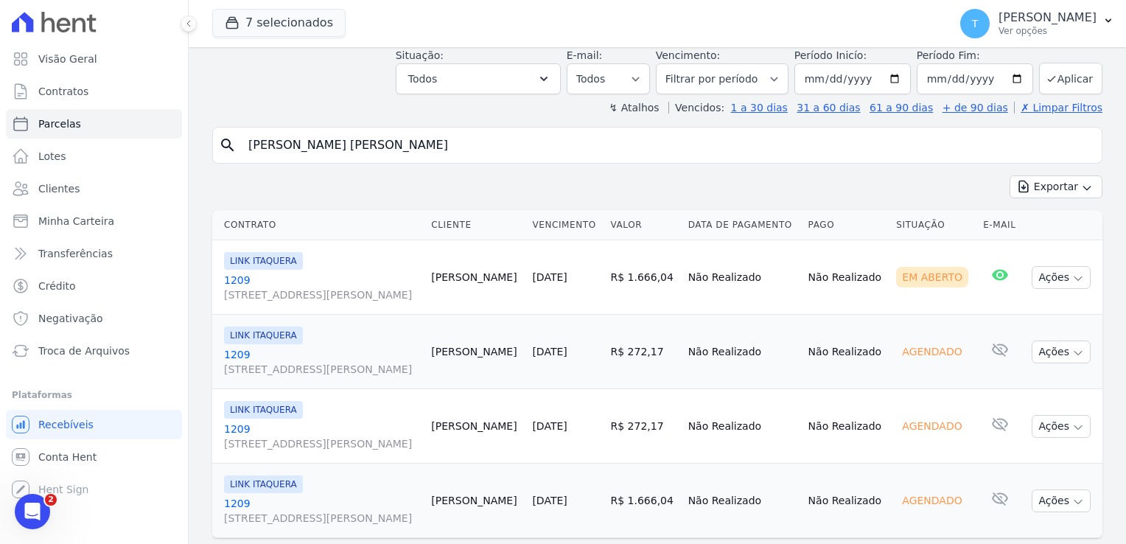
scroll to position [74, 0]
click at [1072, 352] on icon "button" at bounding box center [1078, 352] width 12 height 12
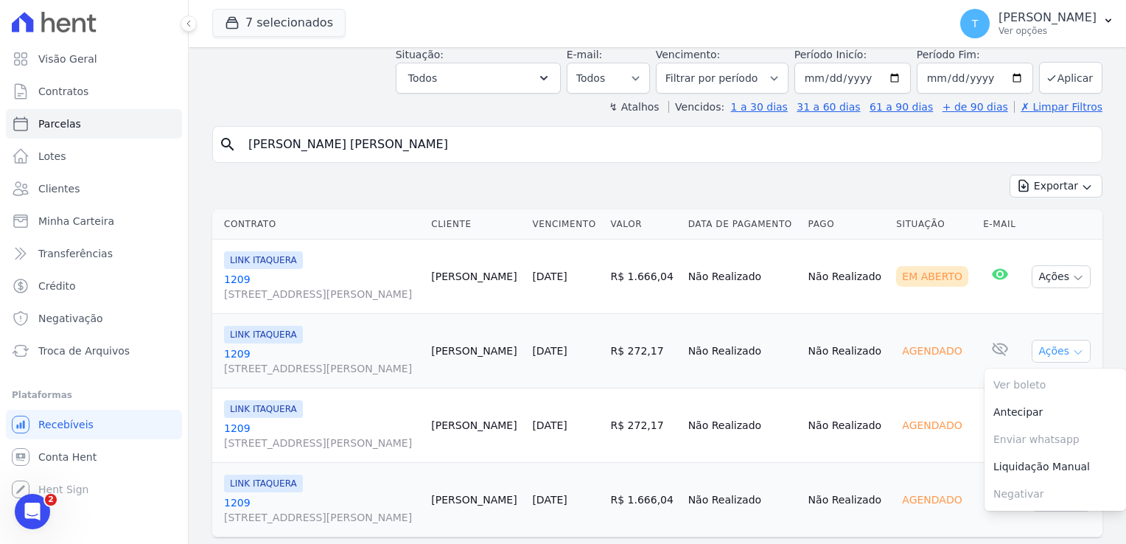
click at [1072, 352] on icon "button" at bounding box center [1078, 352] width 12 height 12
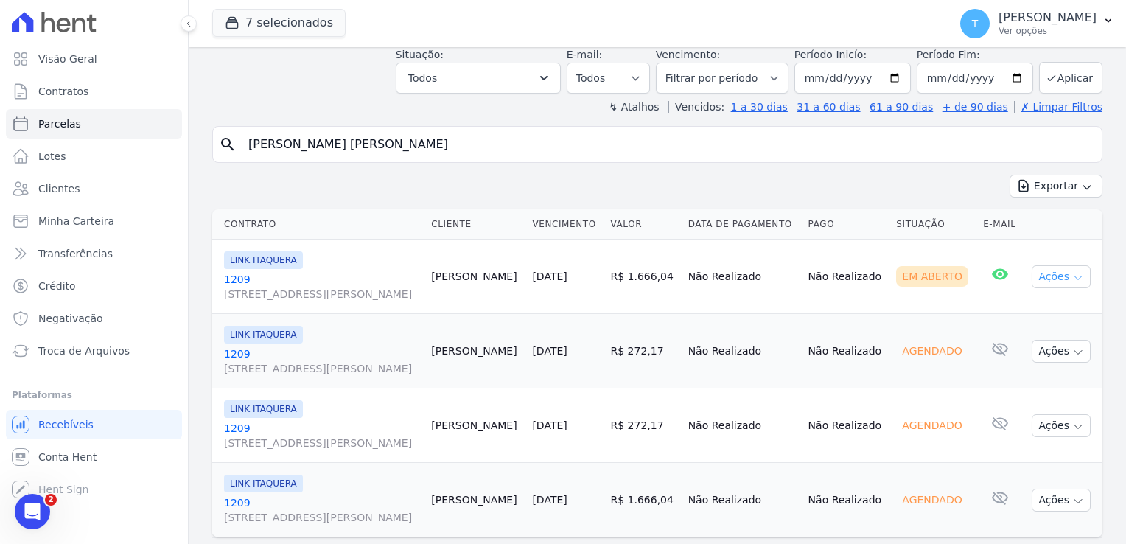
click at [1075, 279] on icon "button" at bounding box center [1078, 278] width 7 height 4
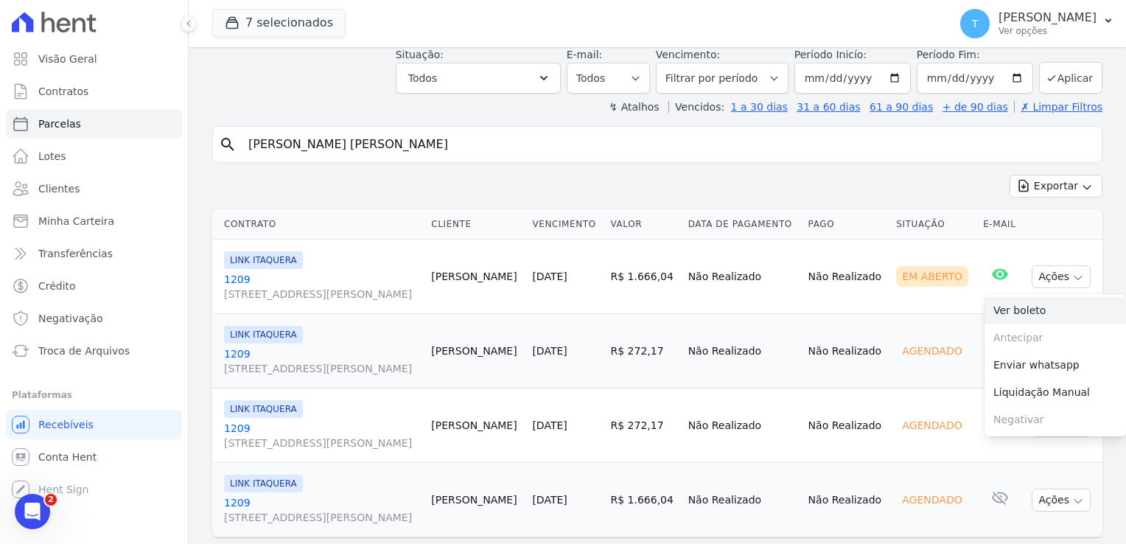
click at [1019, 312] on link "Ver boleto" at bounding box center [1056, 310] width 142 height 27
drag, startPoint x: 405, startPoint y: 141, endPoint x: 148, endPoint y: 160, distance: 257.9
click at [148, 160] on div "Visão Geral Contratos Parcelas Lotes Clientes Minha Carteira Transferências Cré…" at bounding box center [563, 272] width 1126 height 544
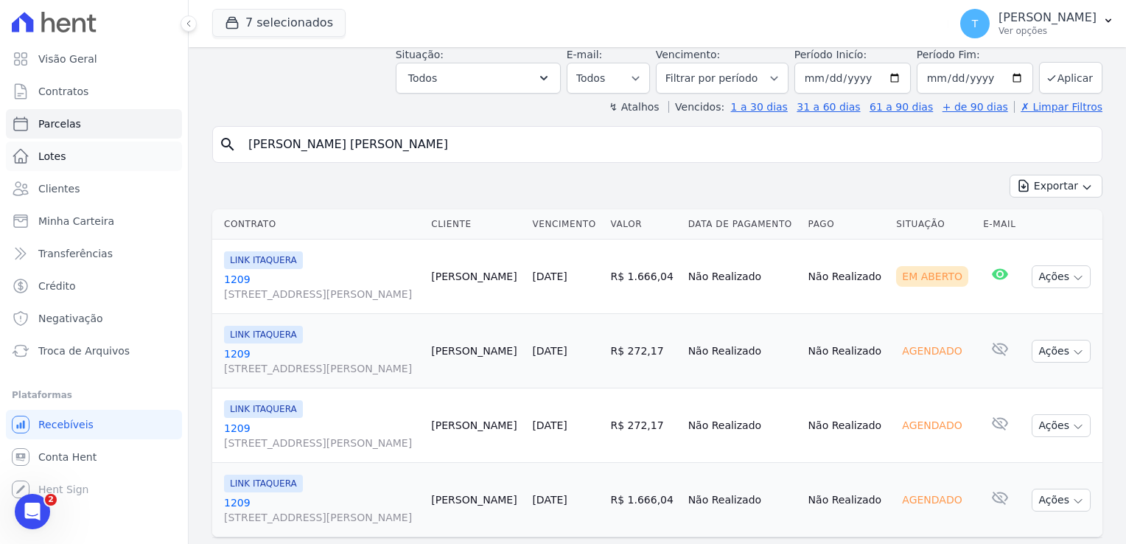
paste input "Mario Estevo de Azevedo Júnior"
type input "Mario Estevo de Azevedo Júnior"
select select
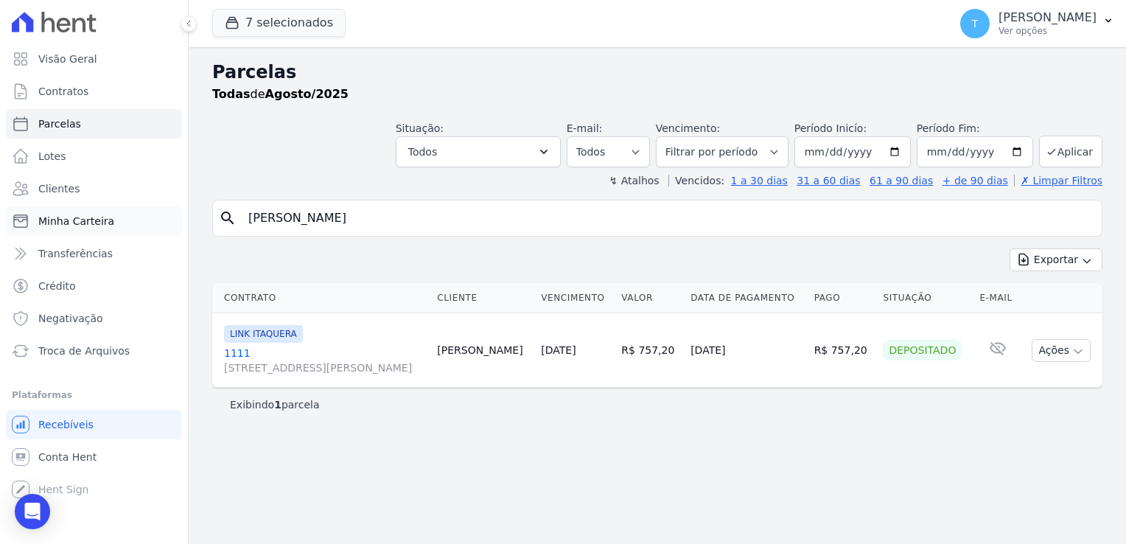
click at [113, 223] on link "Minha Carteira" at bounding box center [94, 220] width 176 height 29
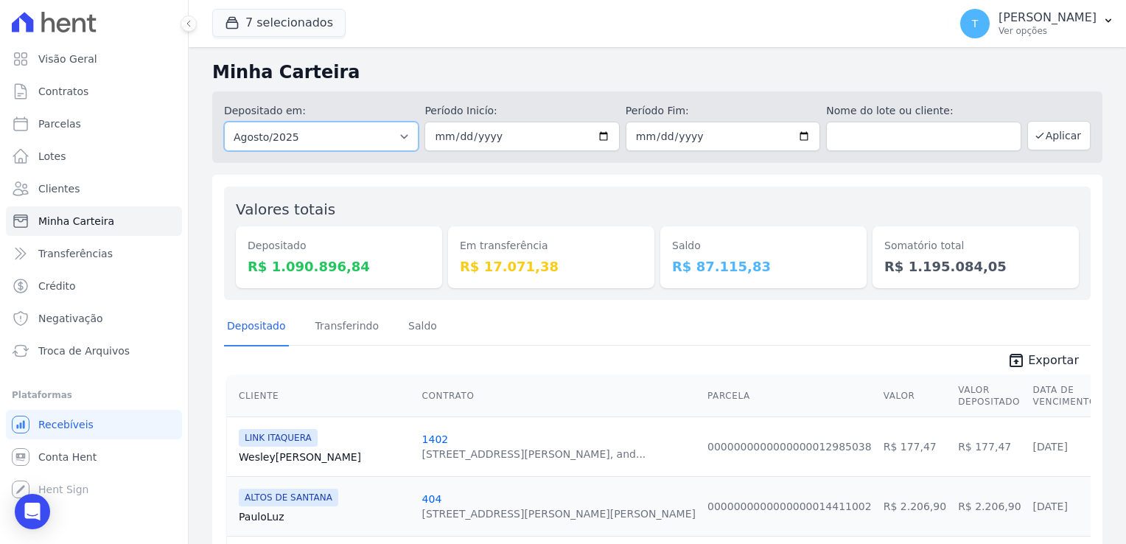
click at [404, 142] on select "Todos os meses Julho/2017 Agosto/2017 Setembro/2017 Outubro/2017 Novembro/2017 …" at bounding box center [321, 136] width 195 height 29
click at [262, 25] on button "7 selecionados" at bounding box center [278, 23] width 133 height 28
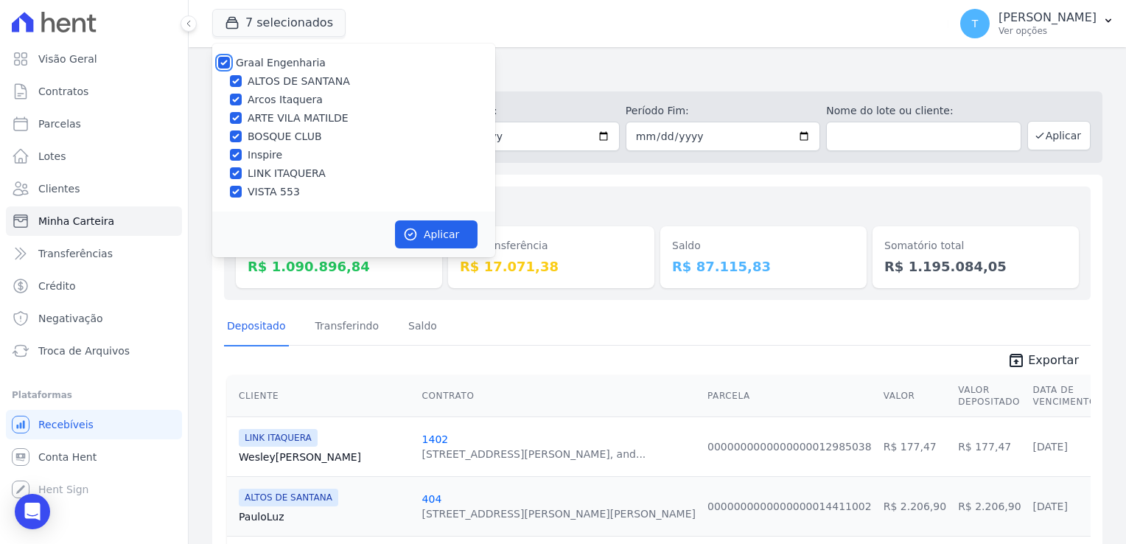
click at [223, 59] on input "Graal Engenharia" at bounding box center [224, 63] width 12 height 12
checkbox input "false"
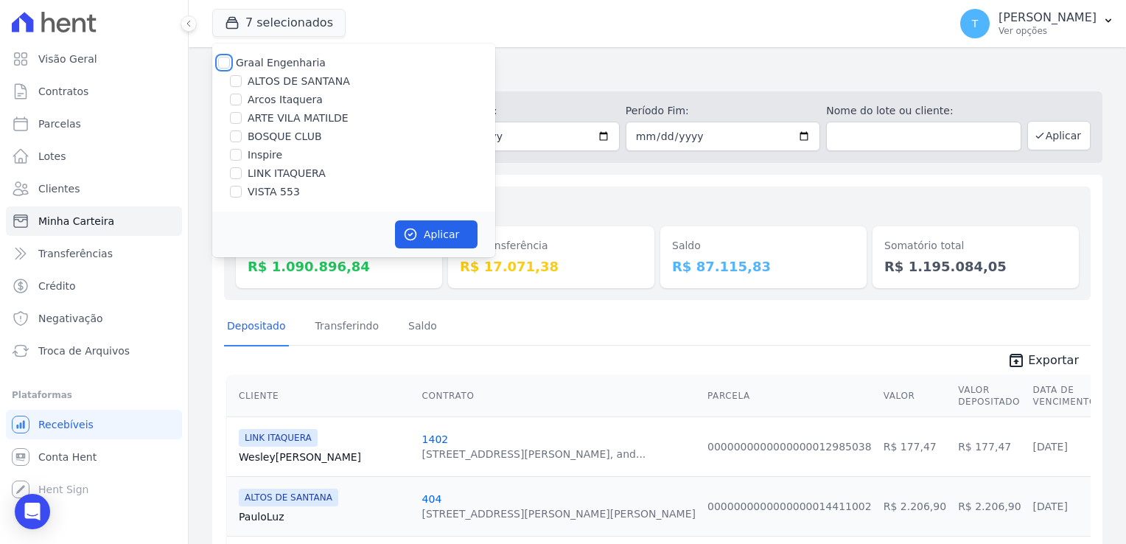
checkbox input "false"
click at [239, 176] on input "LINK ITAQUERA" at bounding box center [236, 173] width 12 height 12
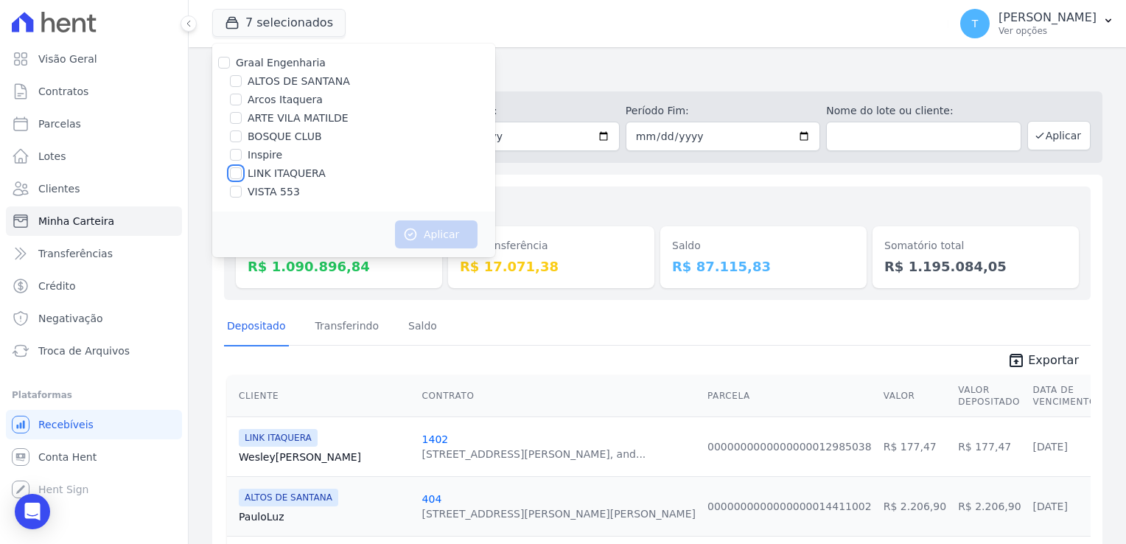
checkbox input "true"
click at [437, 242] on button "Aplicar" at bounding box center [436, 234] width 83 height 28
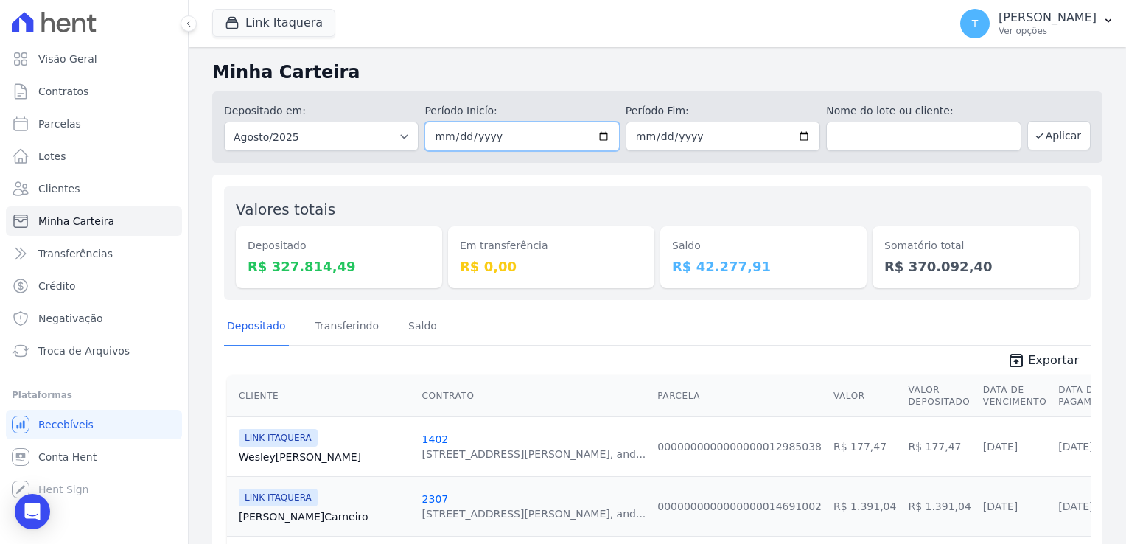
click at [598, 139] on input "2025-08-01" at bounding box center [522, 136] width 195 height 29
type input "[DATE]"
click at [799, 137] on input "2025-08-31" at bounding box center [723, 136] width 195 height 29
type input "[DATE]"
click at [1048, 140] on button "Aplicar" at bounding box center [1058, 135] width 63 height 29
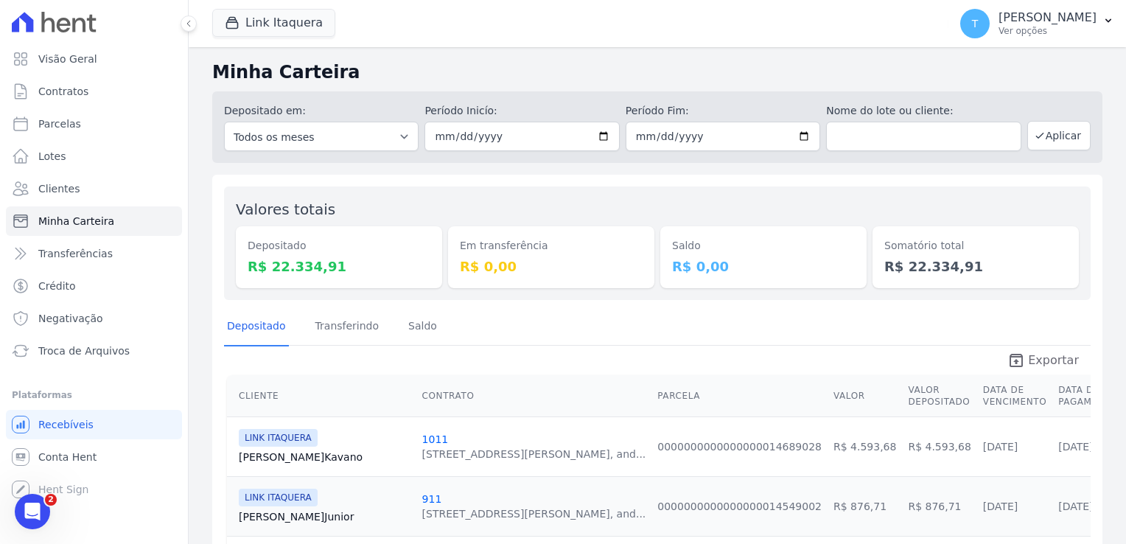
click at [1029, 358] on span "Exportar" at bounding box center [1053, 361] width 51 height 18
click at [800, 134] on input "[DATE]" at bounding box center [723, 136] width 195 height 29
type input "[DATE]"
click at [1036, 137] on icon "button" at bounding box center [1040, 136] width 12 height 12
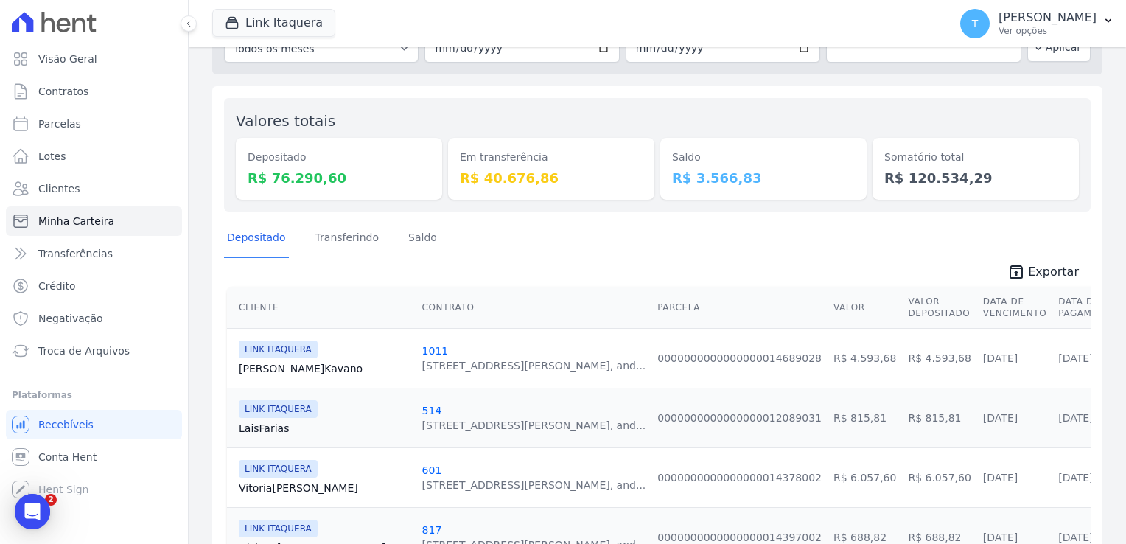
scroll to position [147, 0]
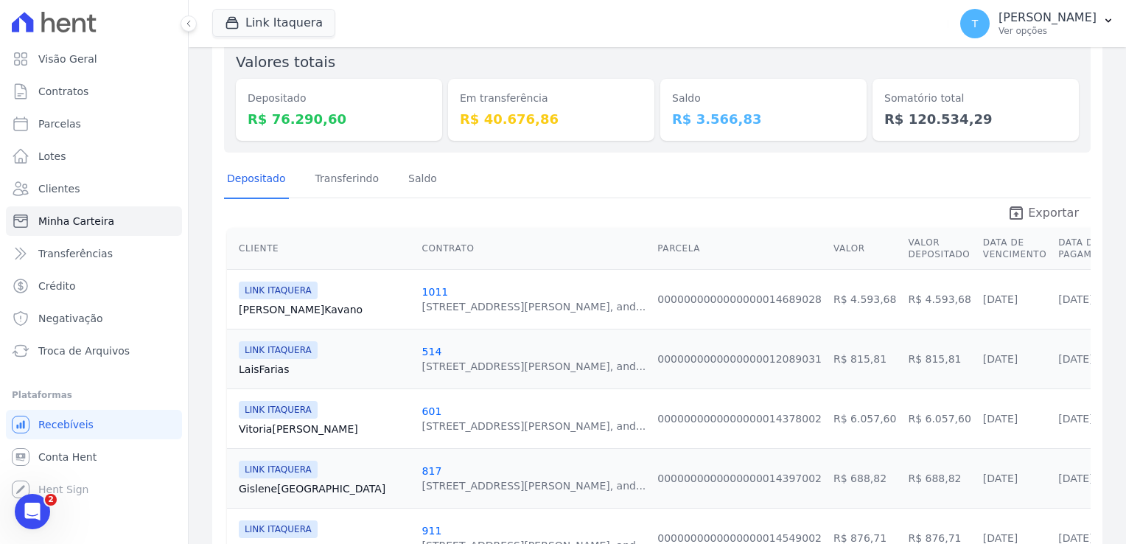
click at [1029, 216] on span "Exportar" at bounding box center [1053, 213] width 51 height 18
